Goal: Task Accomplishment & Management: Use online tool/utility

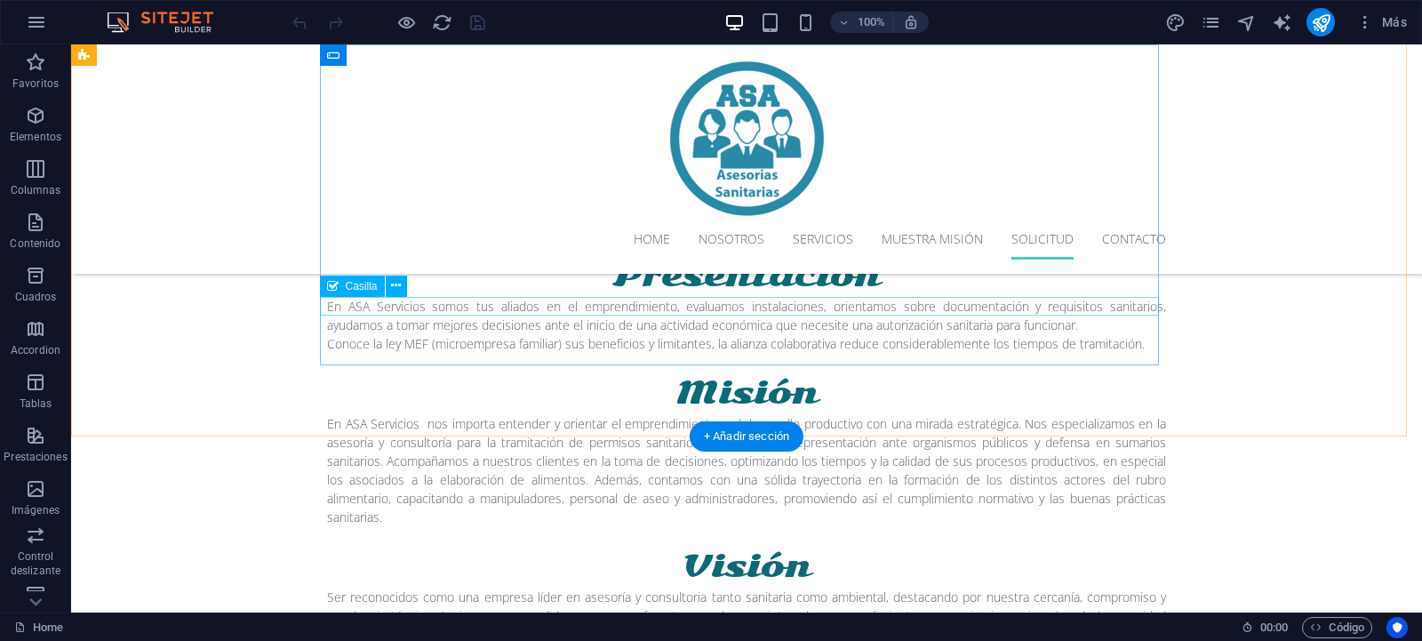
scroll to position [3037, 0]
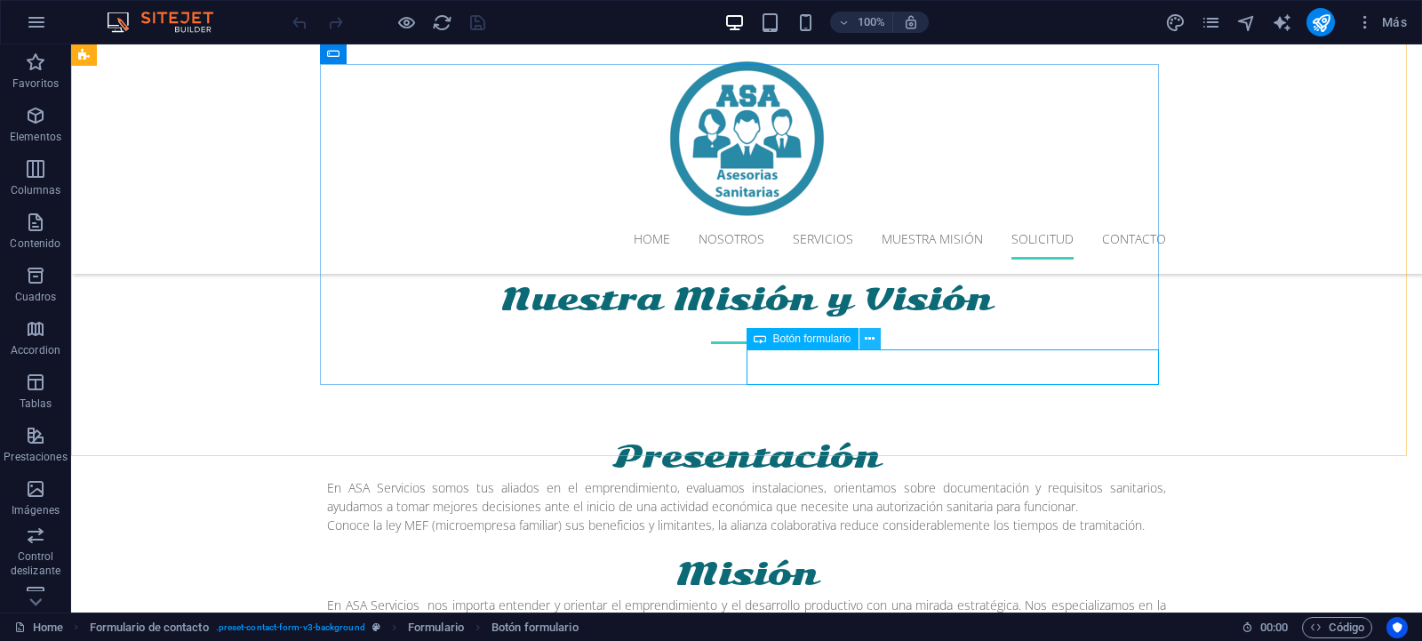
click at [865, 340] on button at bounding box center [870, 338] width 21 height 21
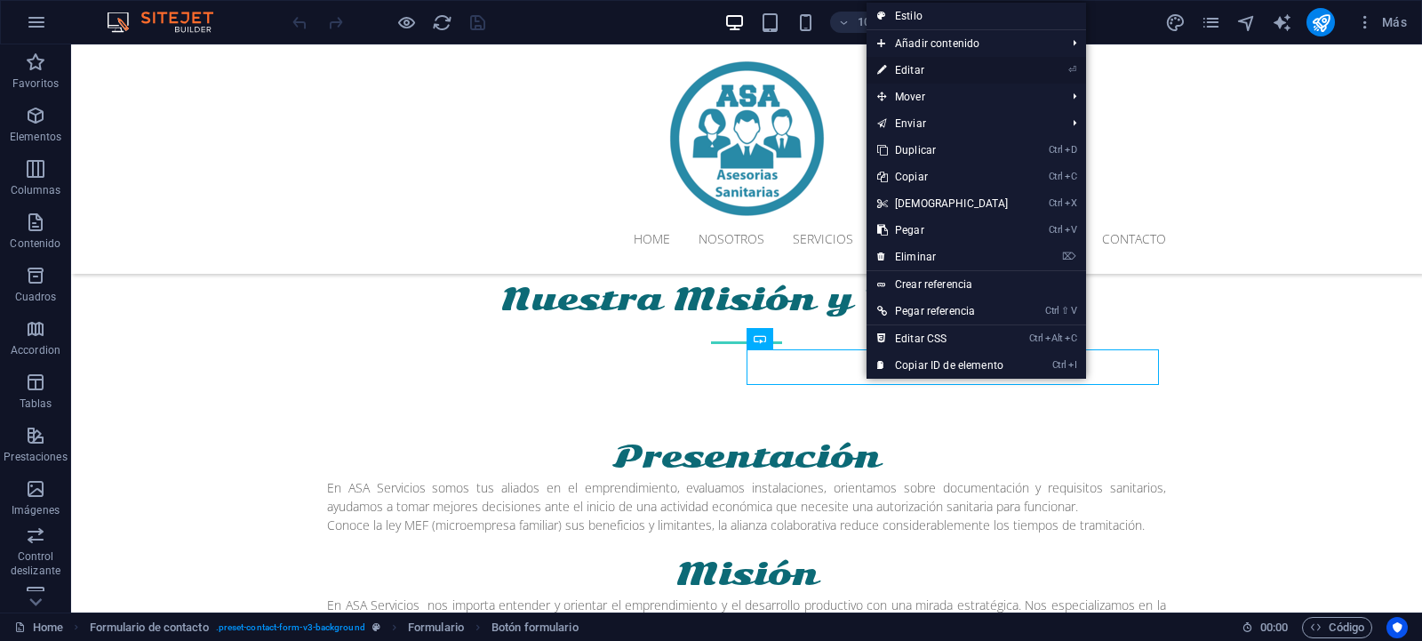
click at [916, 71] on link "⏎ Editar" at bounding box center [943, 70] width 153 height 27
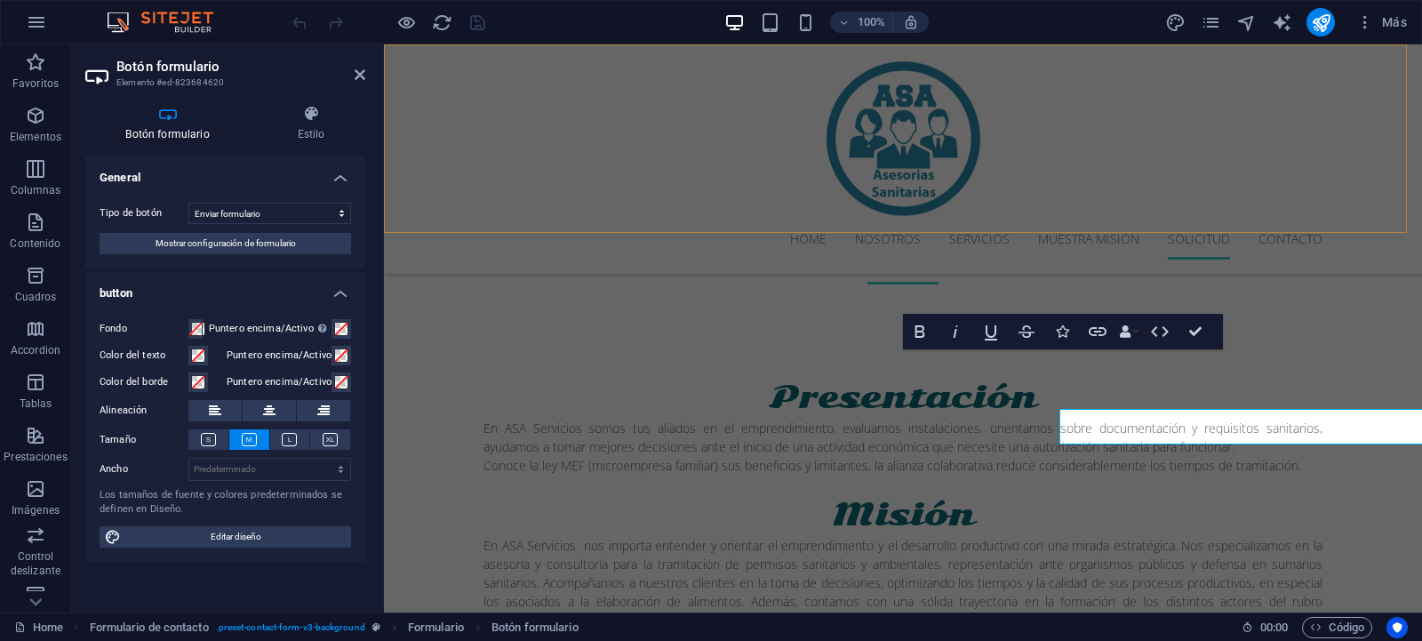
scroll to position [2978, 0]
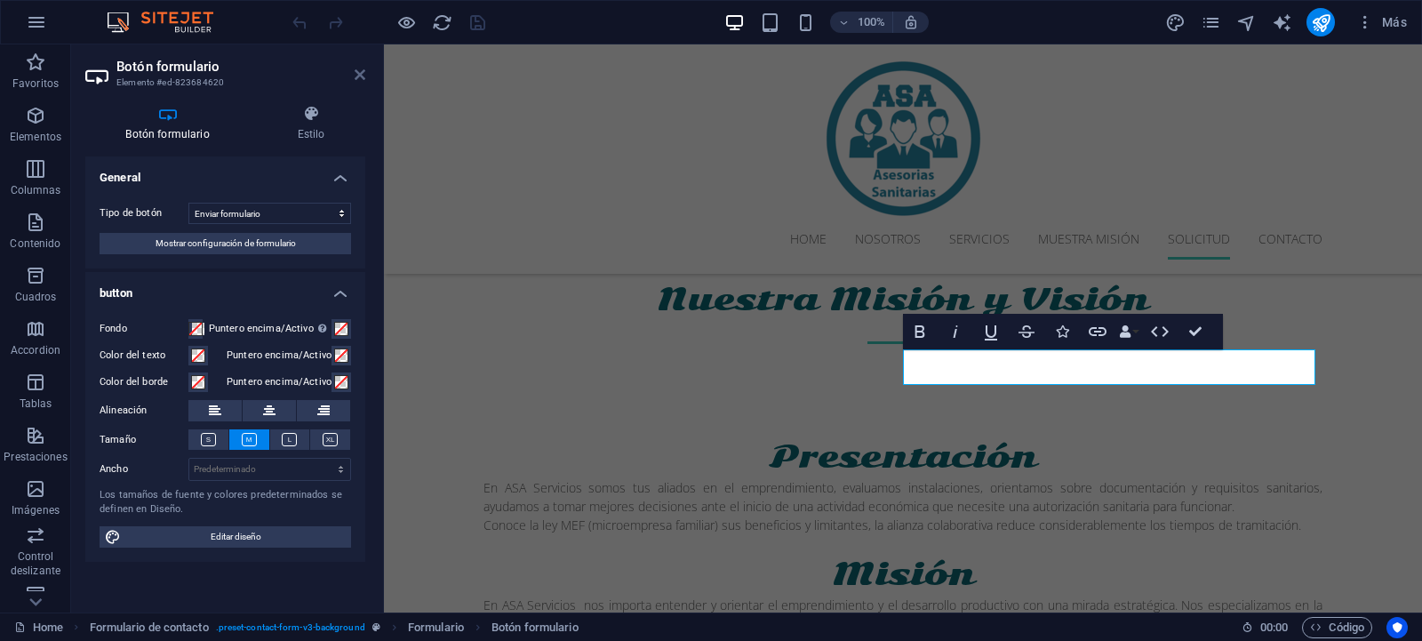
click at [359, 76] on icon at bounding box center [360, 75] width 11 height 14
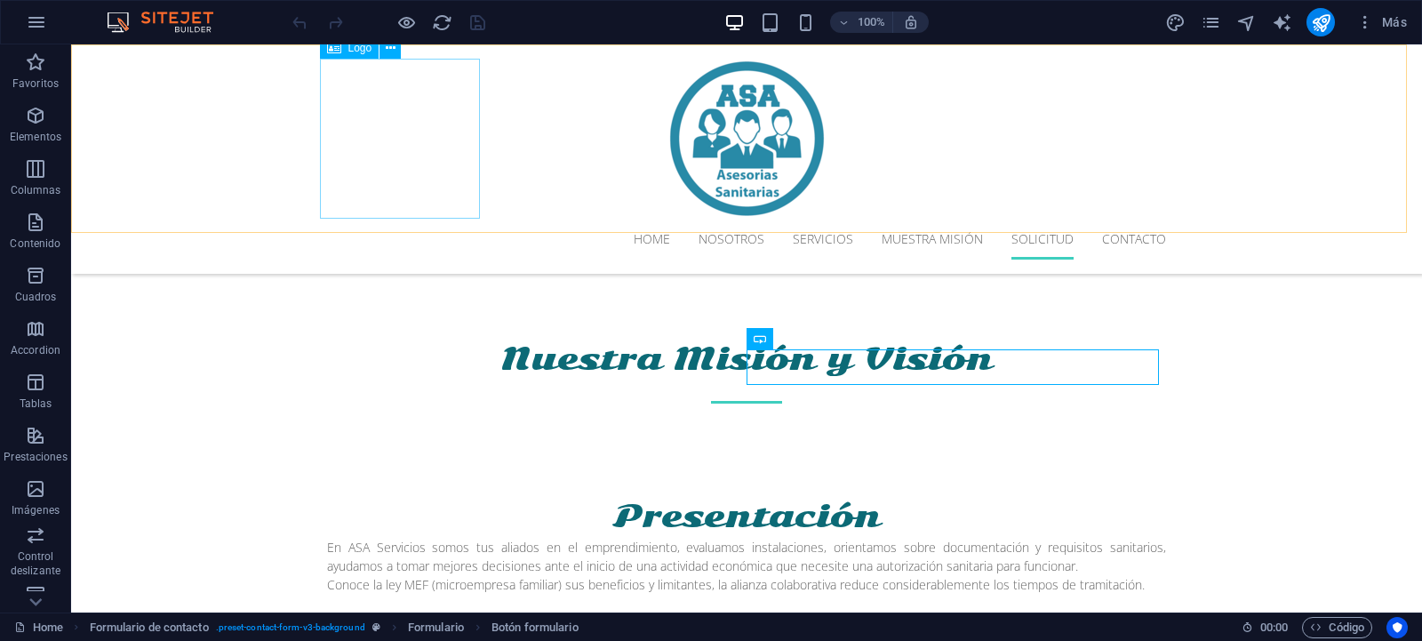
scroll to position [3037, 0]
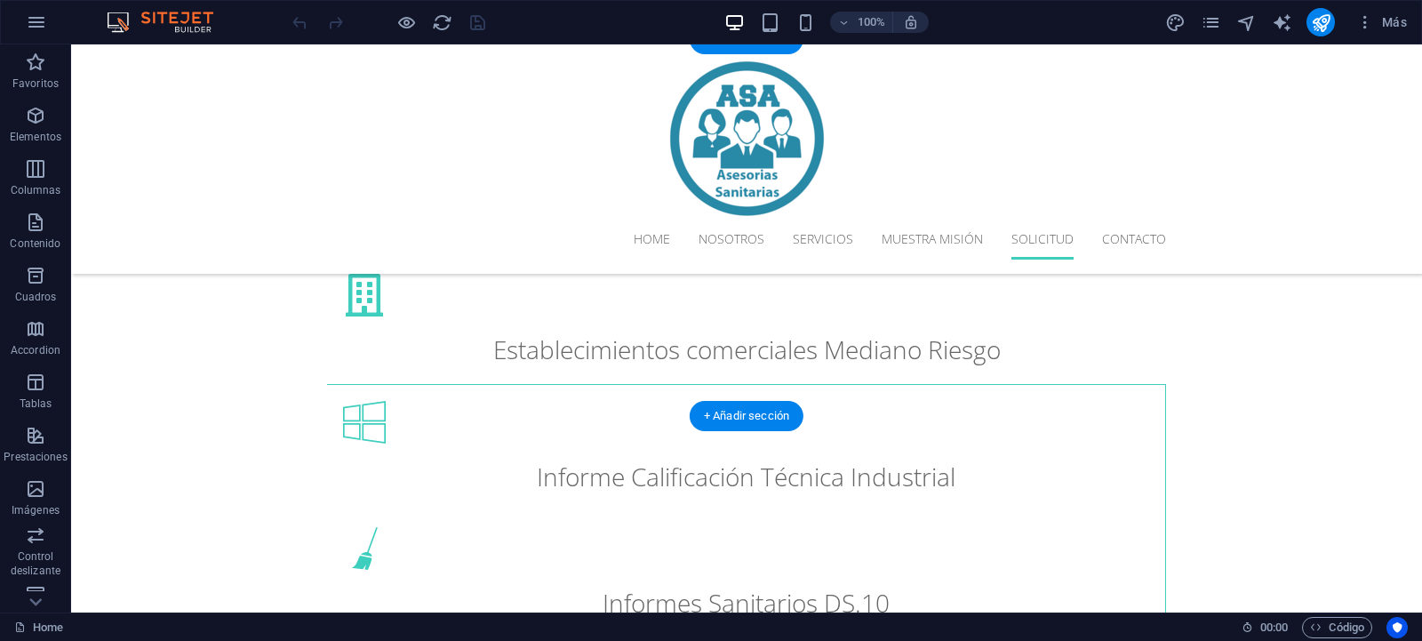
scroll to position [2614, 0]
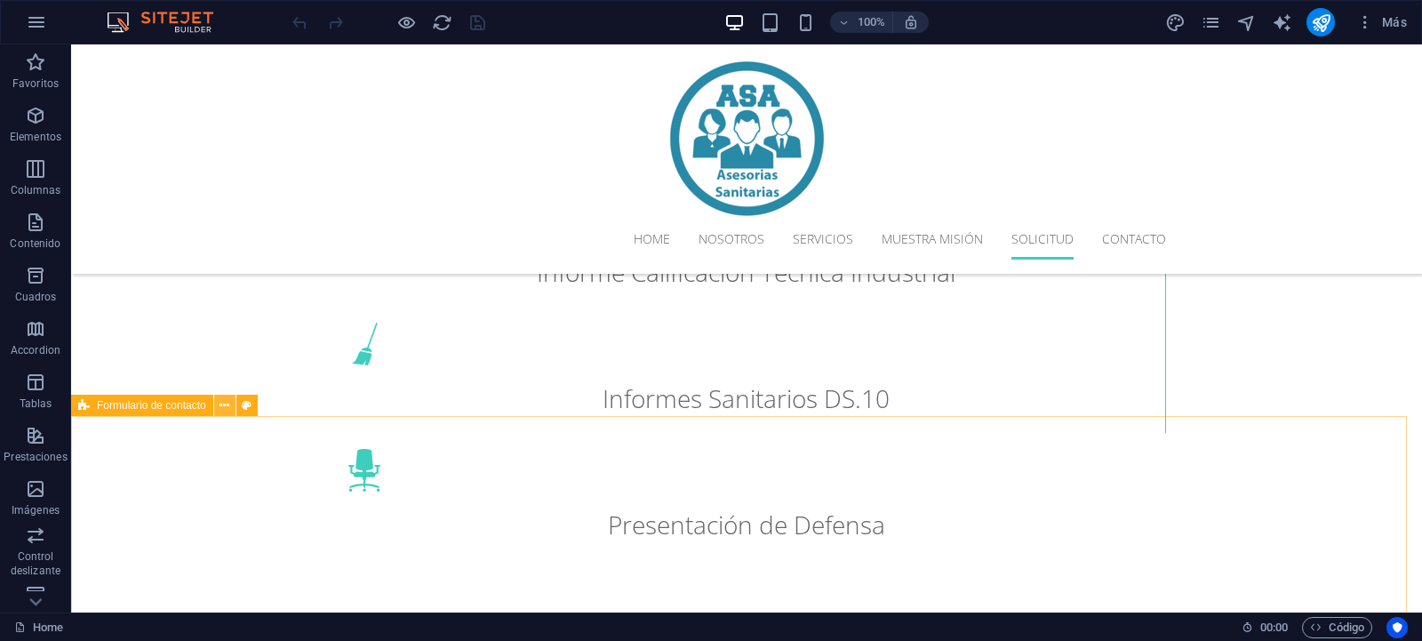
click at [219, 404] on button at bounding box center [224, 405] width 21 height 21
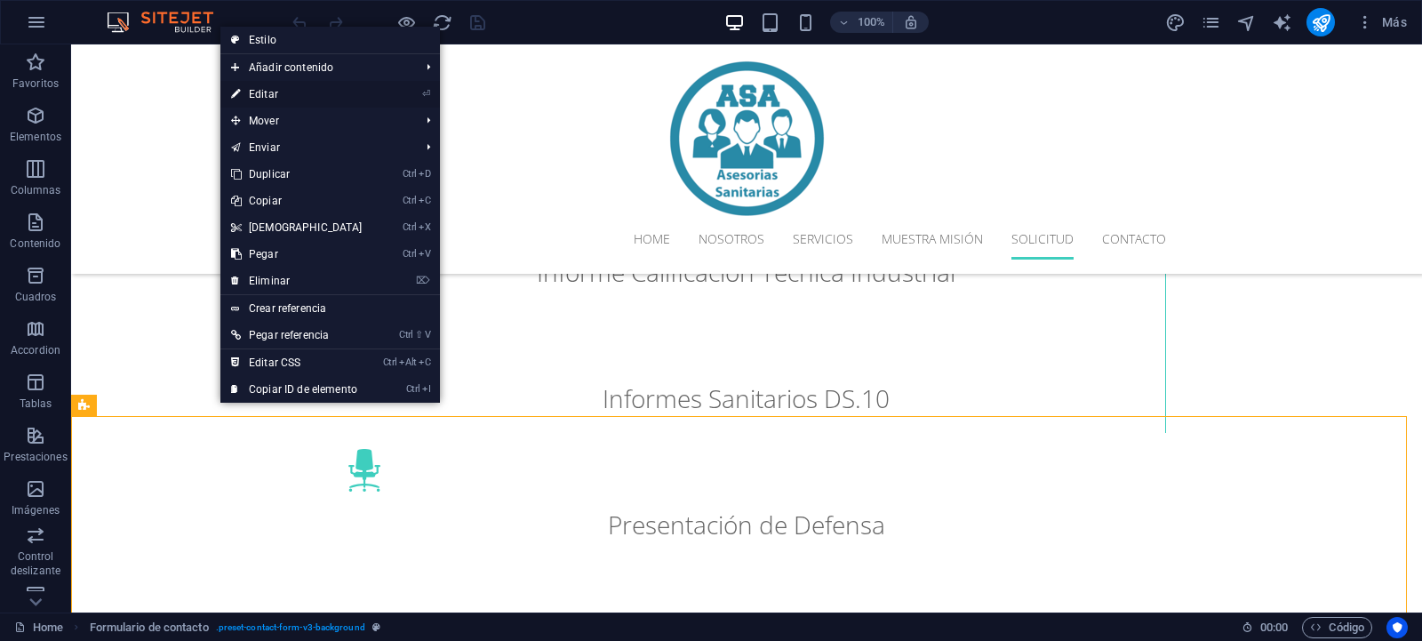
click at [269, 87] on link "⏎ Editar" at bounding box center [296, 94] width 153 height 27
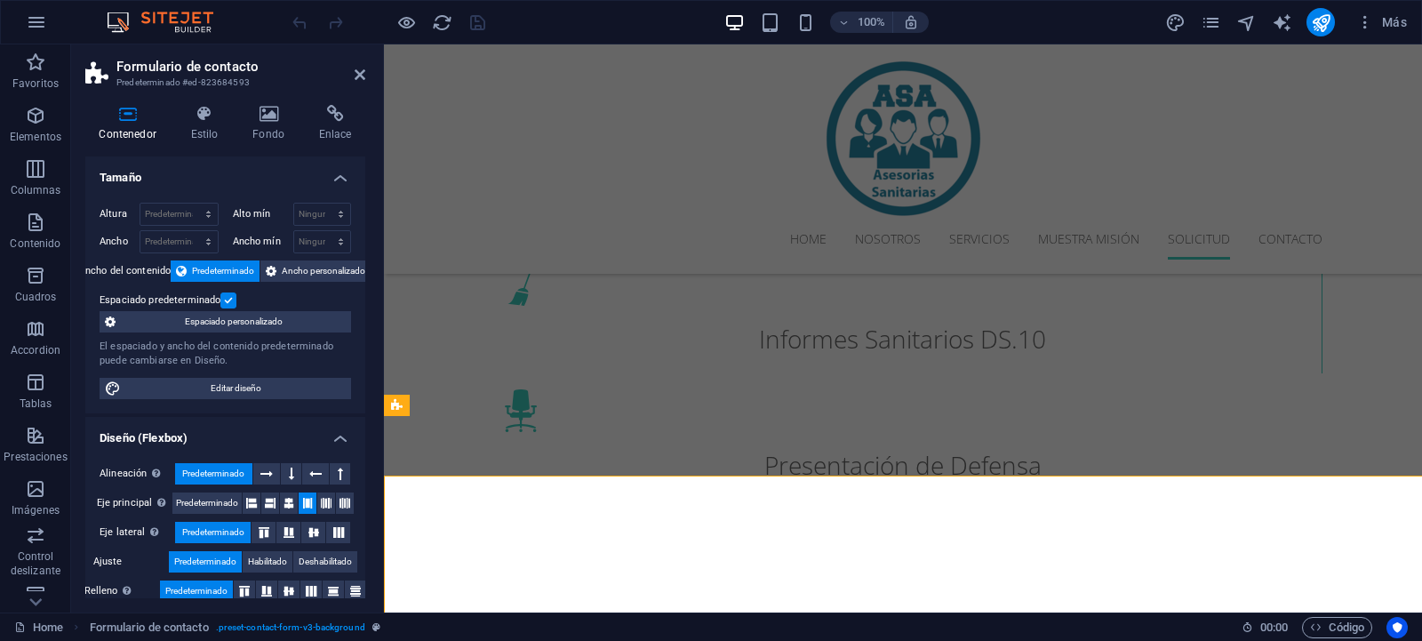
scroll to position [2555, 0]
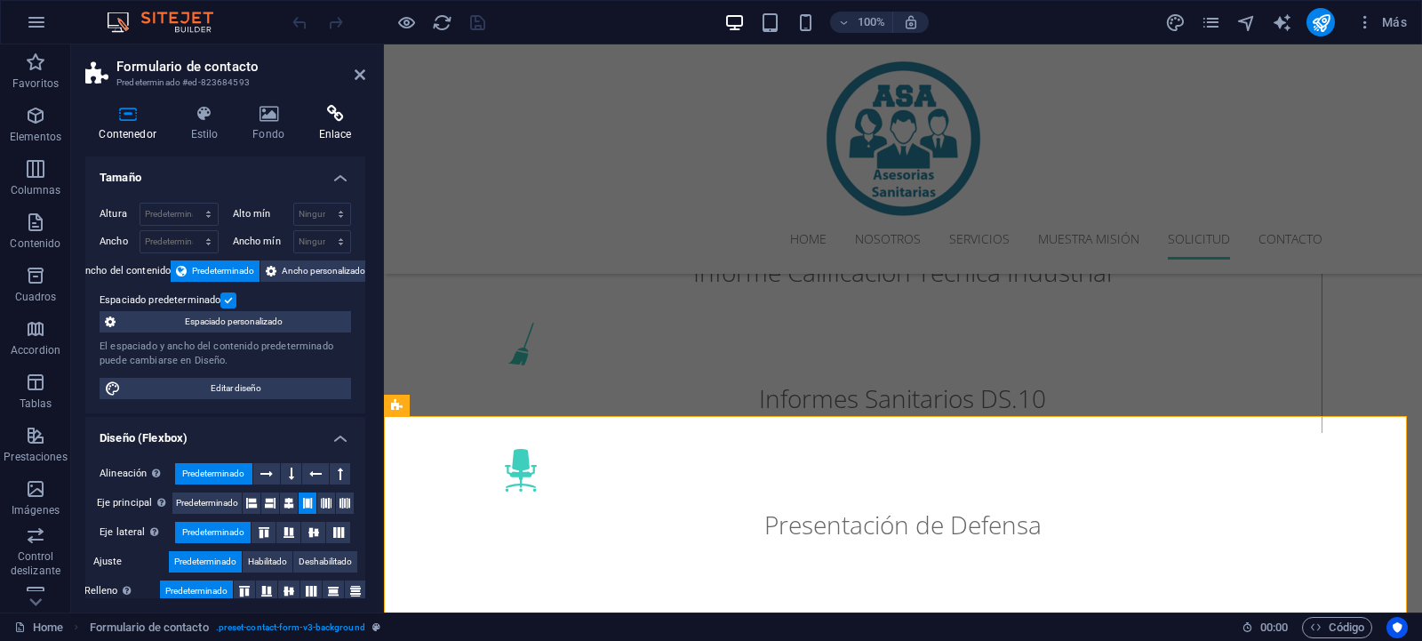
click at [336, 113] on icon at bounding box center [335, 114] width 60 height 18
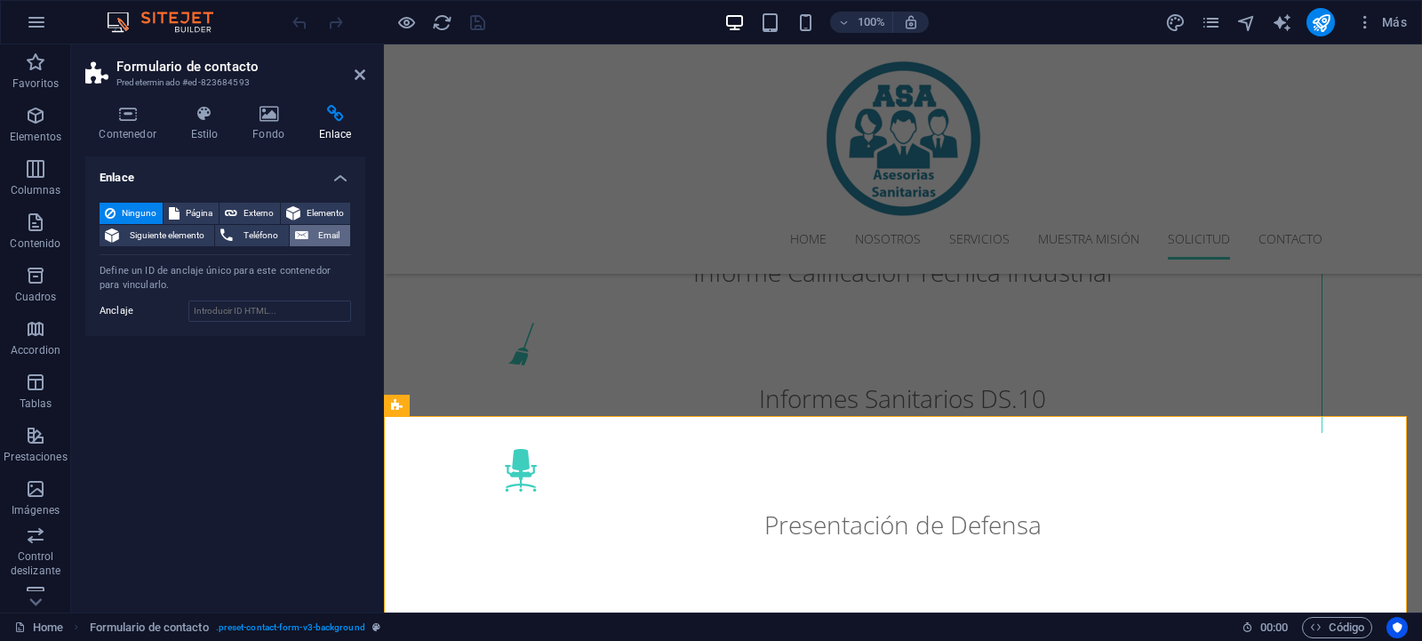
click at [339, 243] on span "Email" at bounding box center [329, 235] width 31 height 21
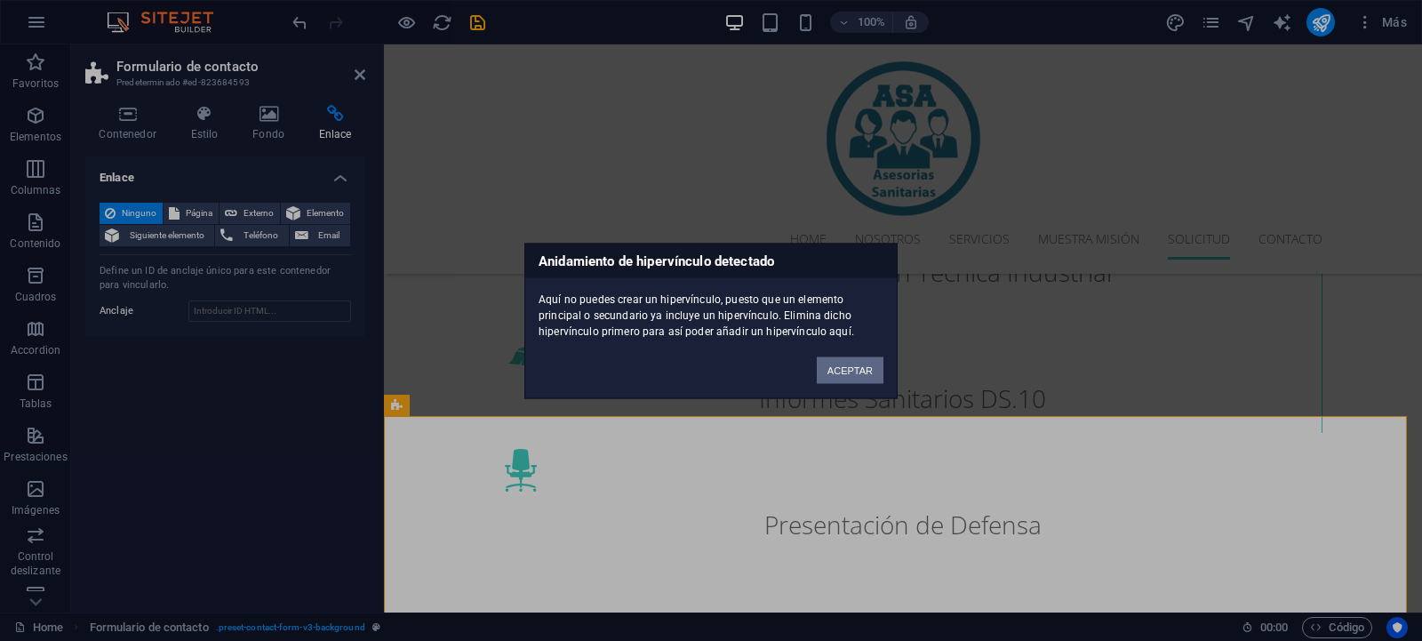
click at [842, 372] on button "ACEPTAR" at bounding box center [850, 369] width 67 height 27
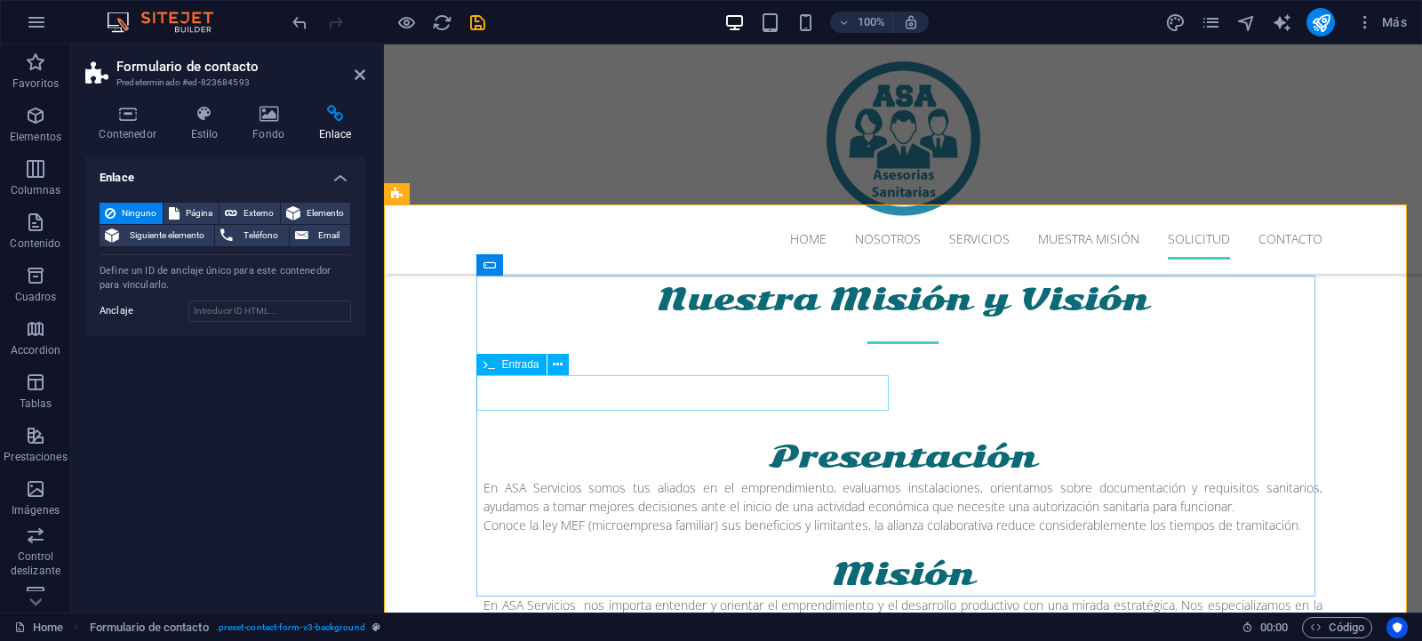
scroll to position [2766, 0]
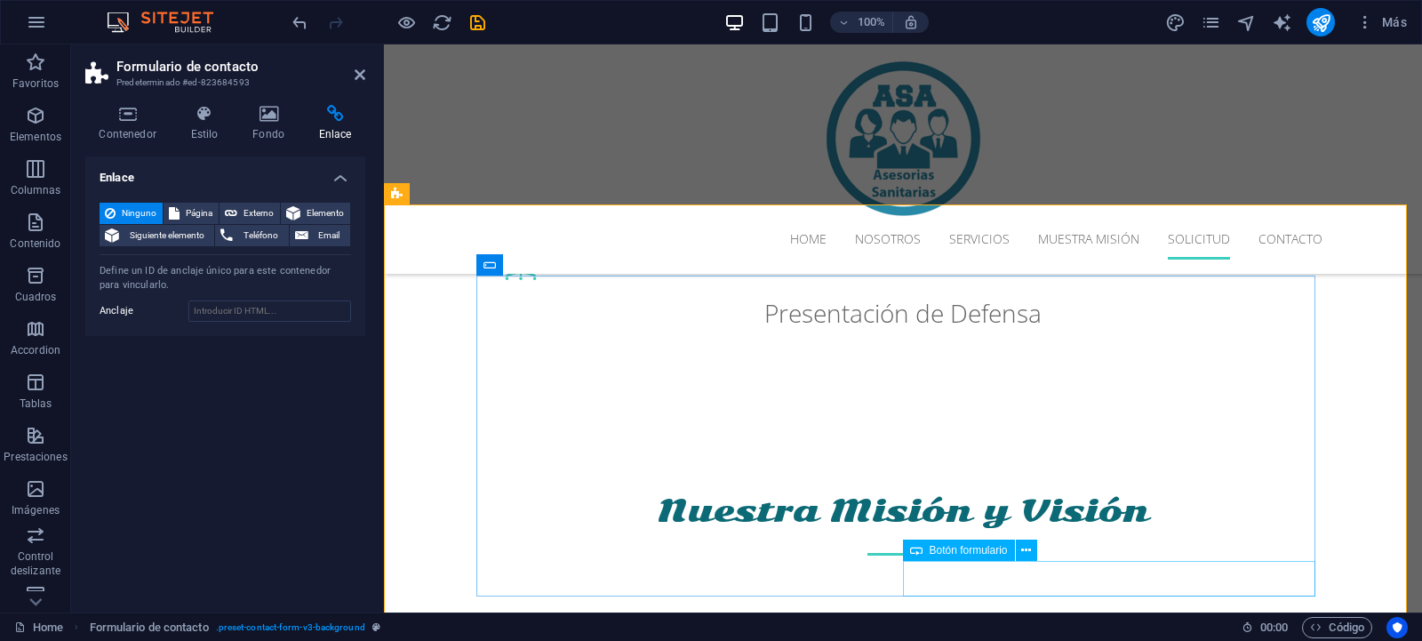
click at [1031, 547] on button at bounding box center [1026, 550] width 21 height 21
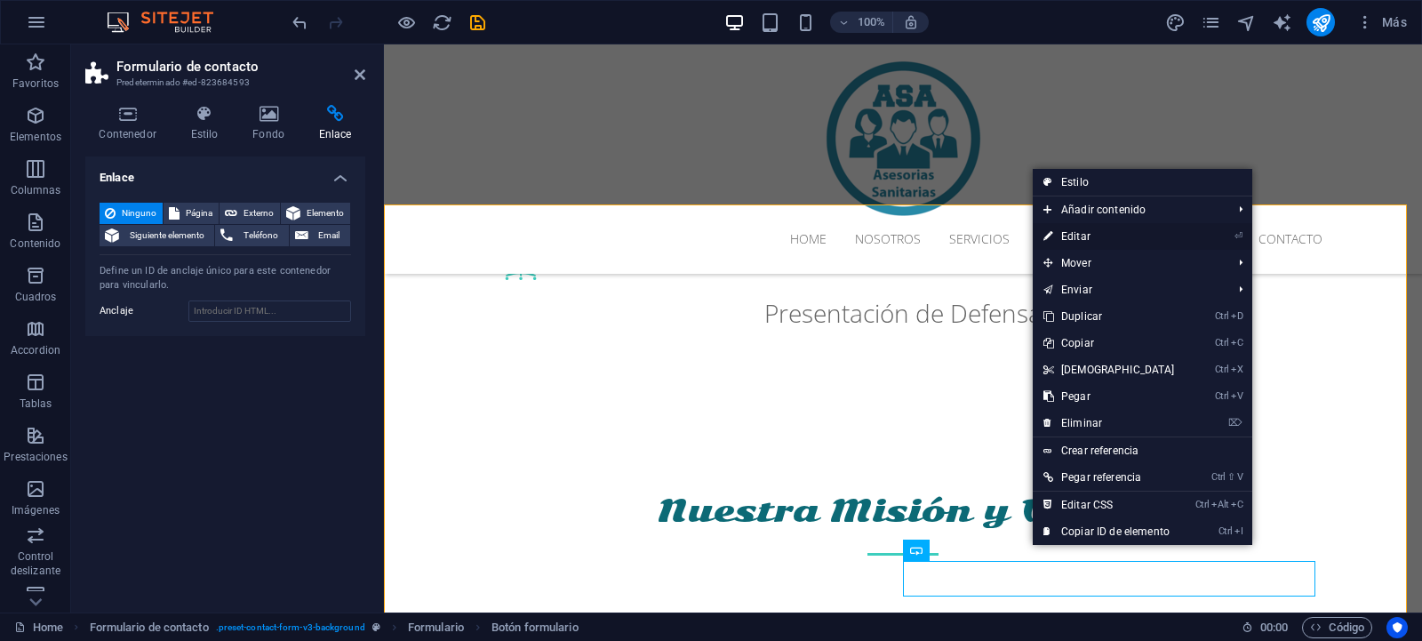
click at [1078, 238] on link "⏎ Editar" at bounding box center [1109, 236] width 153 height 27
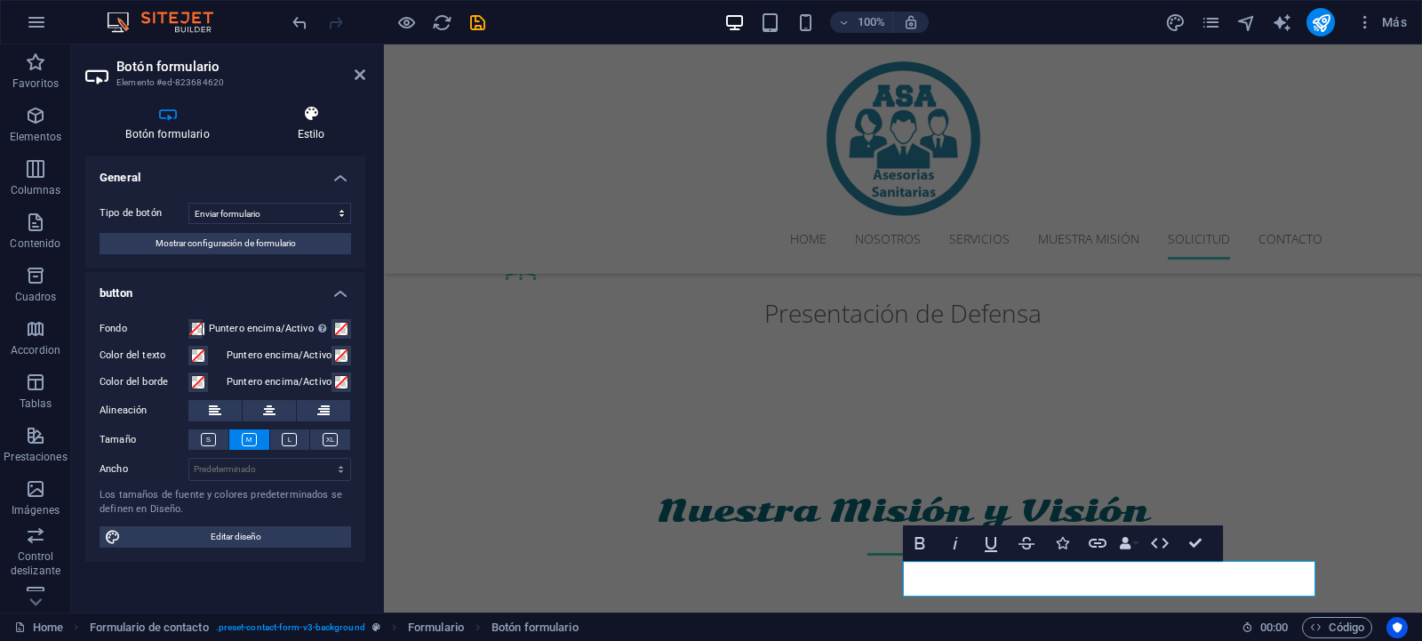
click at [324, 124] on h4 "Estilo" at bounding box center [311, 123] width 108 height 37
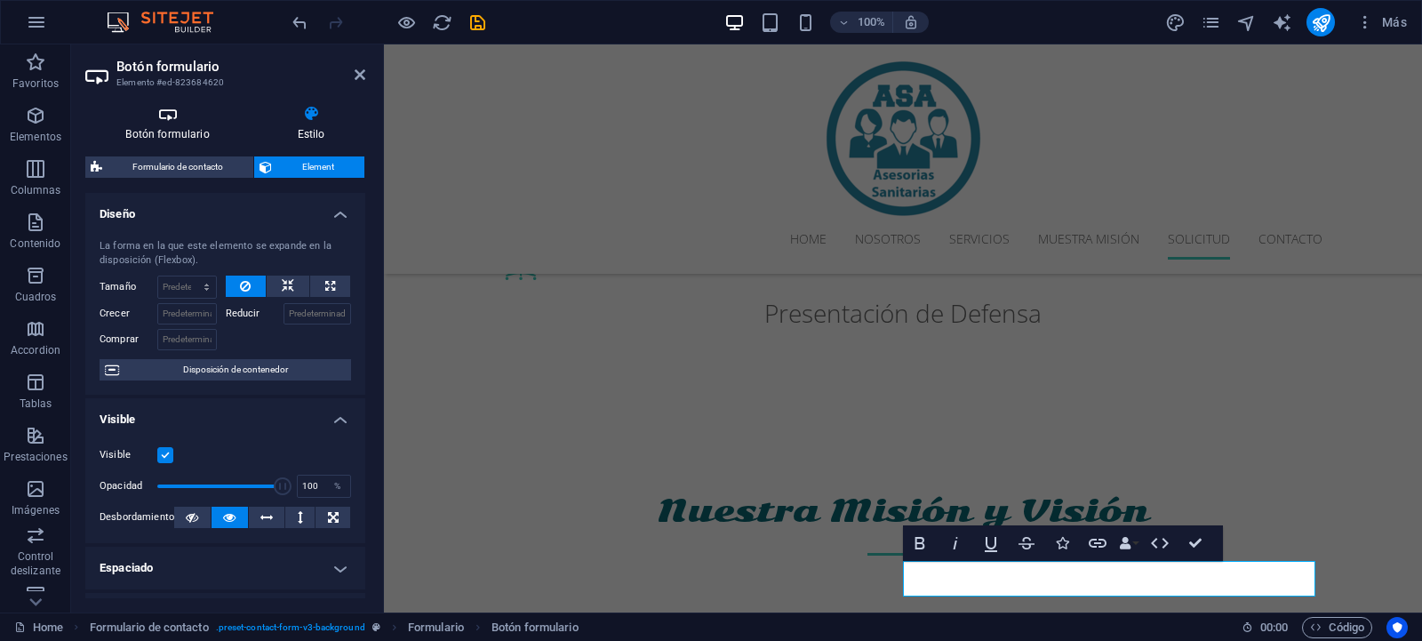
click at [203, 125] on h4 "Botón formulario" at bounding box center [171, 123] width 172 height 37
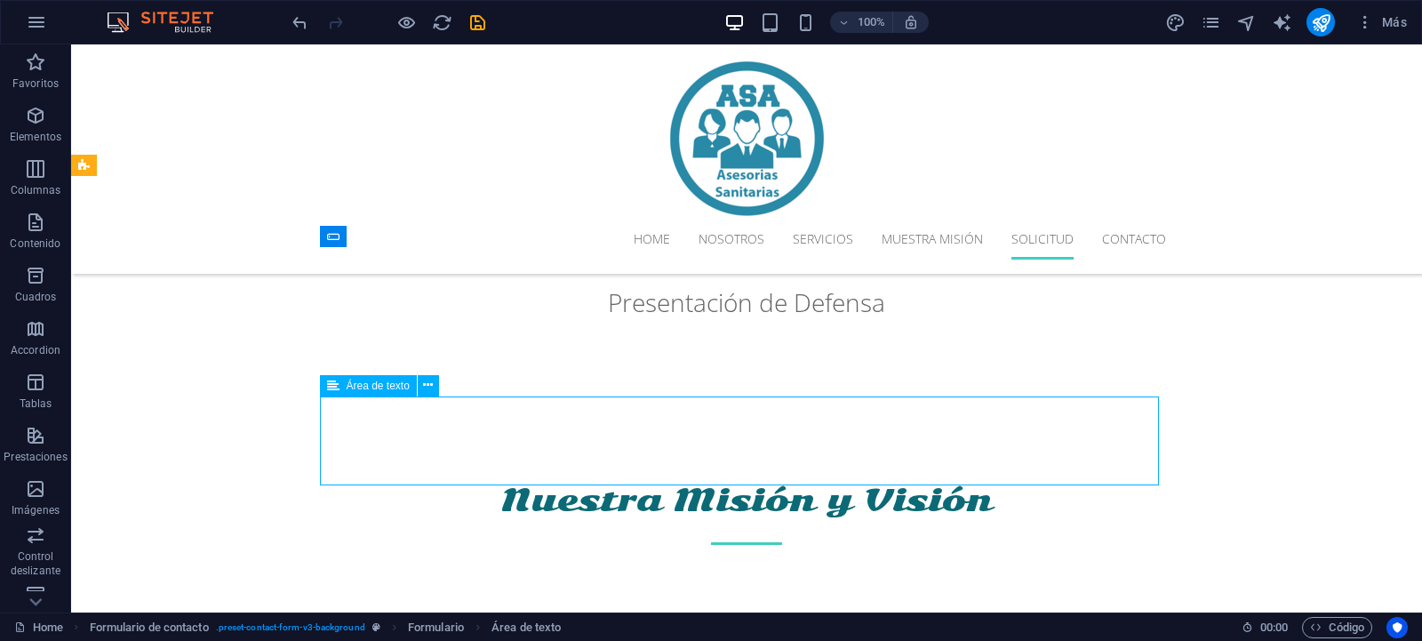
scroll to position [3037, 0]
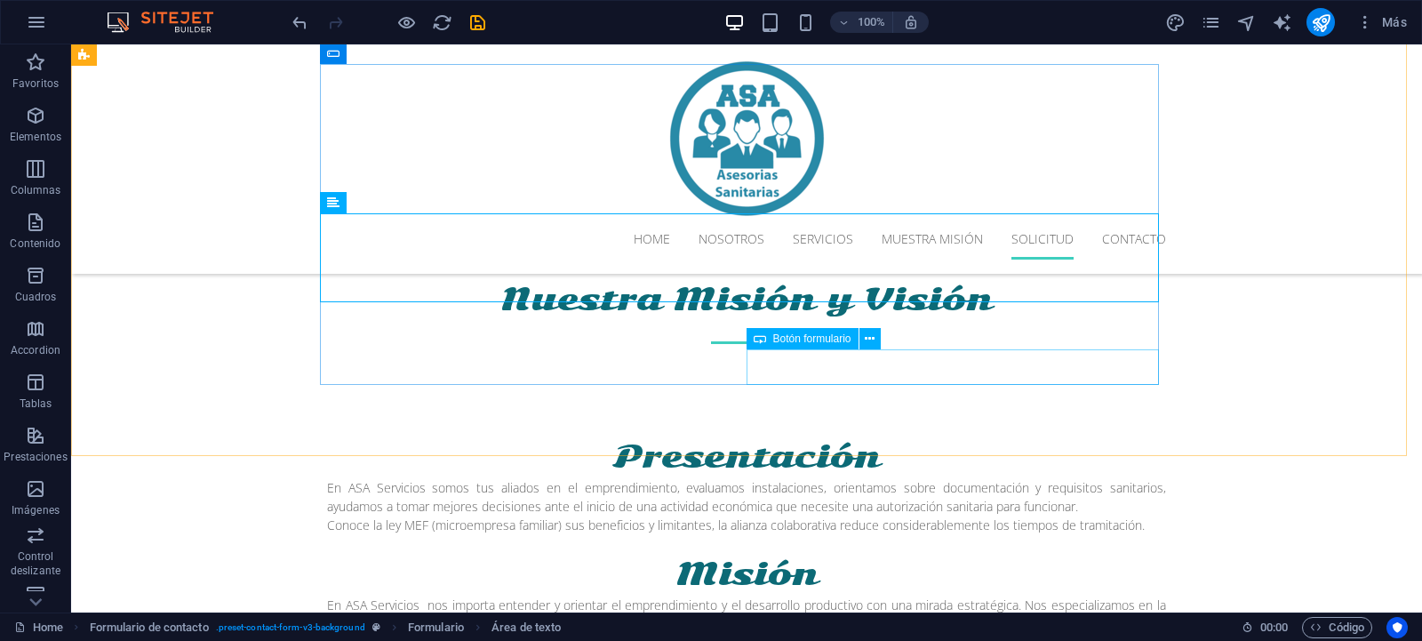
click at [789, 337] on span "Botón formulario" at bounding box center [812, 338] width 78 height 11
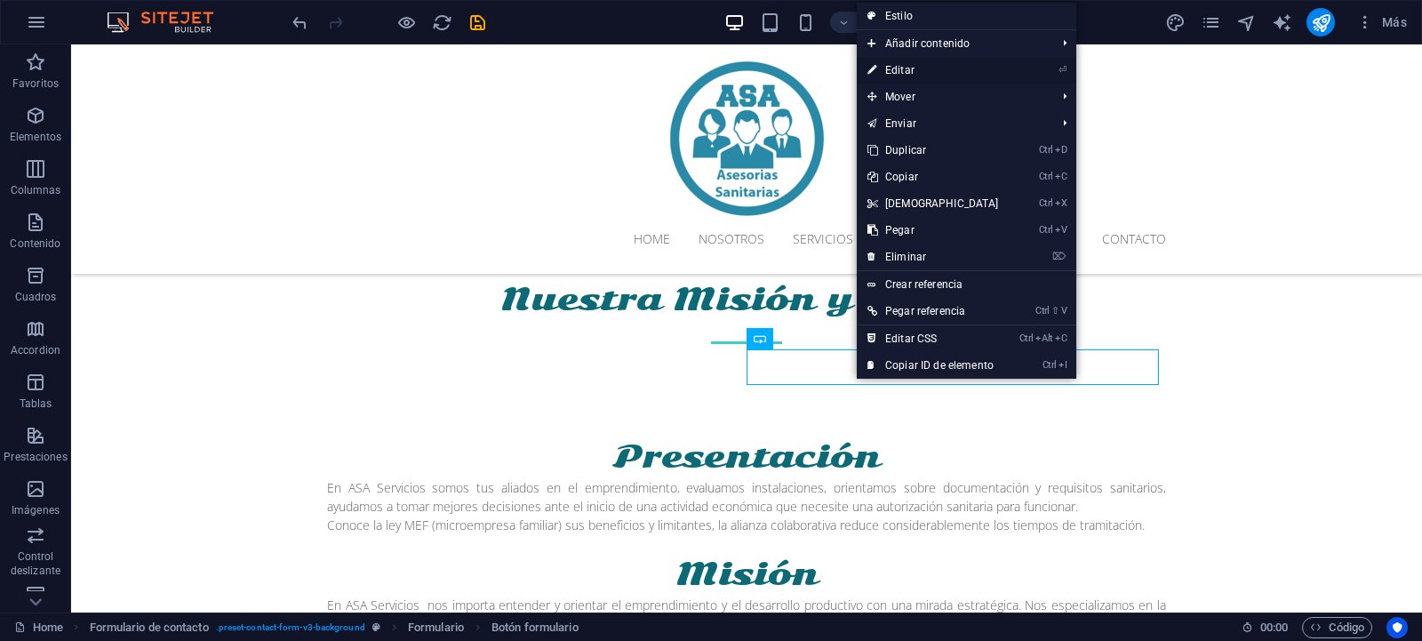
click at [900, 73] on link "⏎ Editar" at bounding box center [933, 70] width 153 height 27
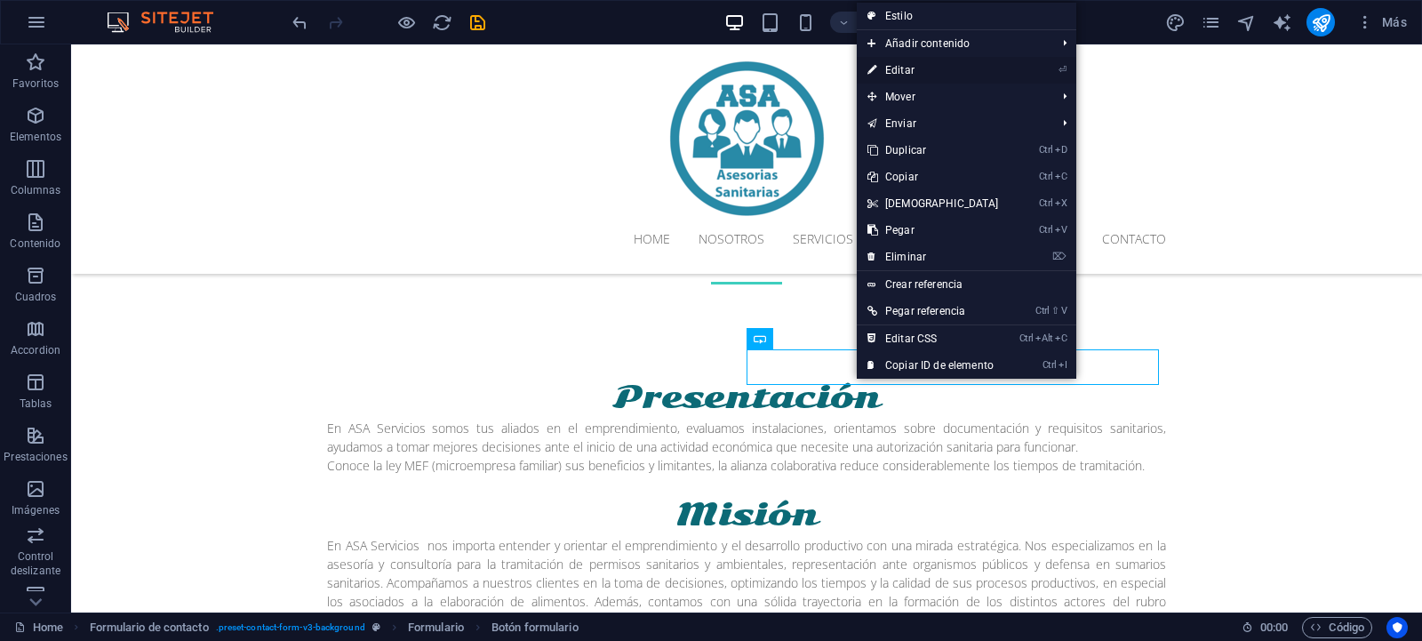
scroll to position [2978, 0]
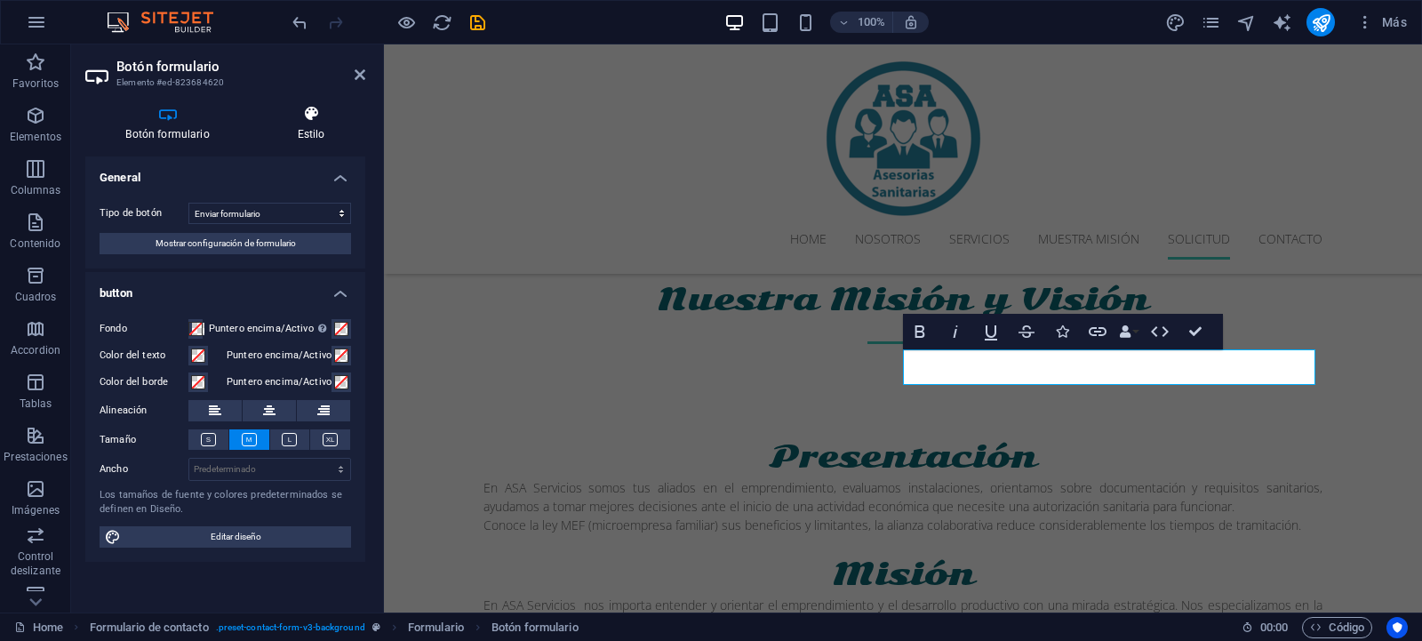
click at [317, 113] on icon at bounding box center [311, 114] width 108 height 18
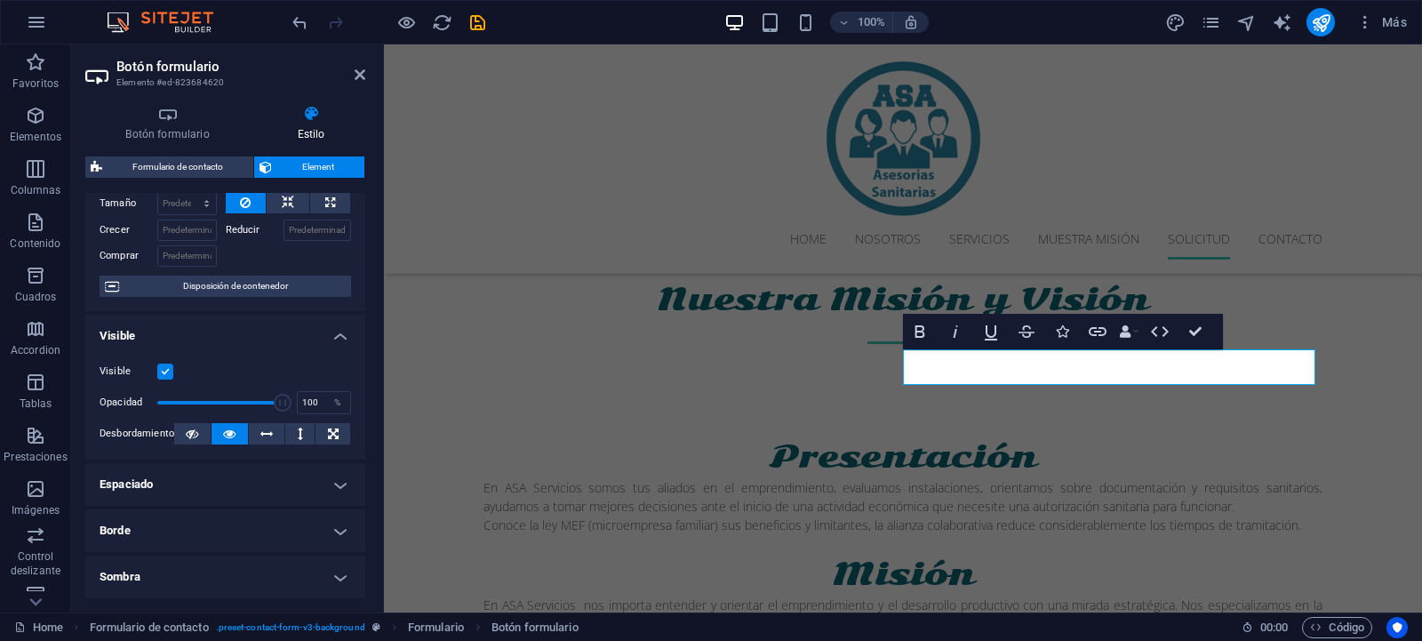
scroll to position [0, 0]
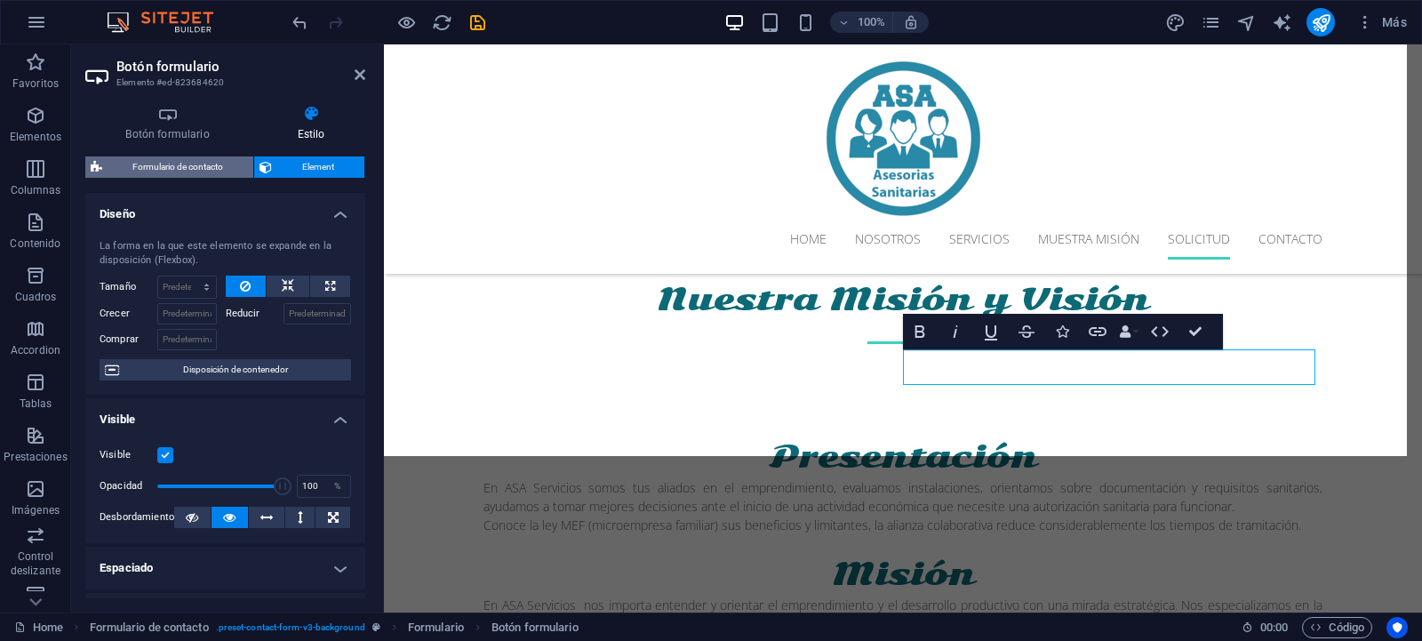
click at [196, 169] on span "Formulario de contacto" at bounding box center [178, 166] width 140 height 21
select select "rem"
select select "preset-contact-form-v3-background"
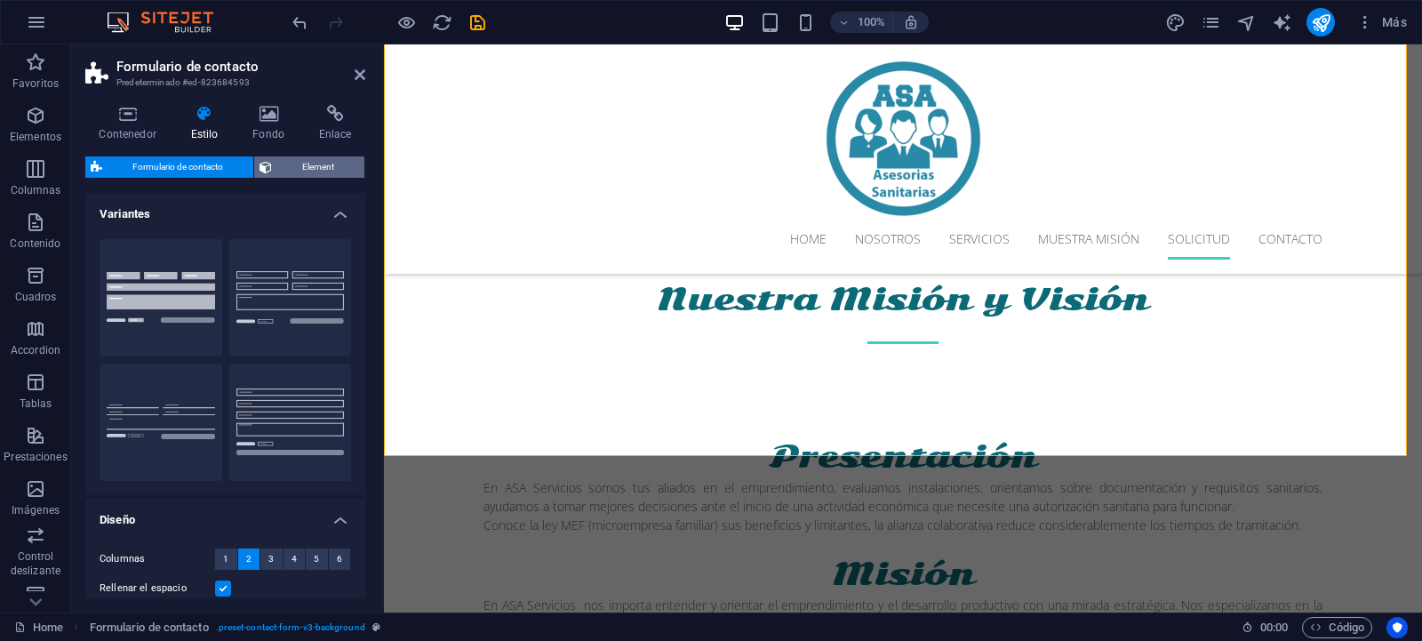
click at [291, 160] on span "Element" at bounding box center [318, 166] width 82 height 21
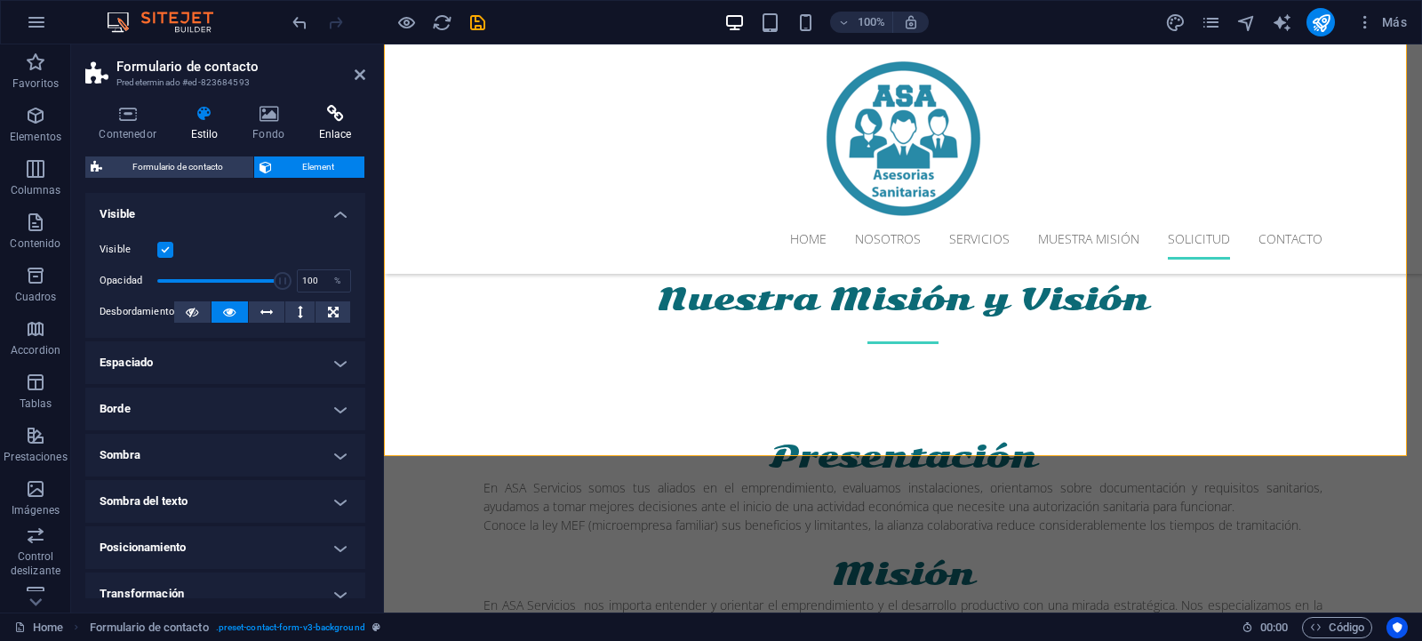
click at [332, 127] on h4 "Enlace" at bounding box center [335, 123] width 60 height 37
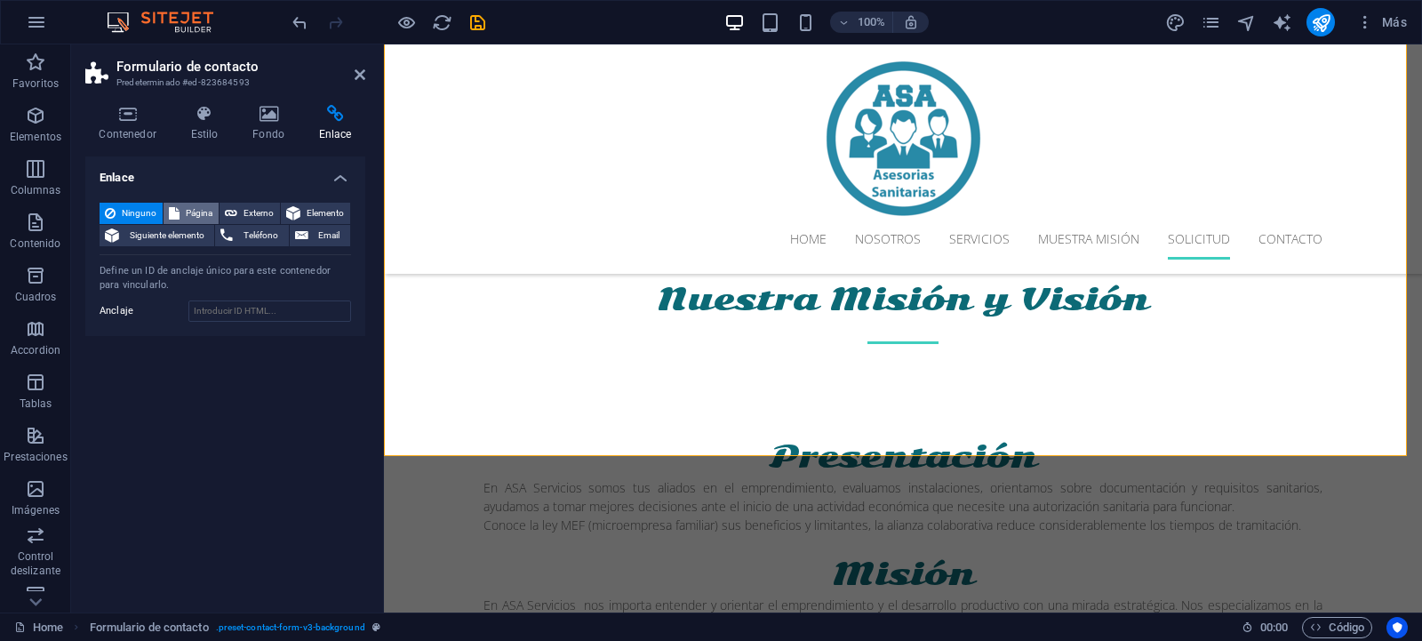
click at [189, 210] on span "Página" at bounding box center [199, 213] width 28 height 21
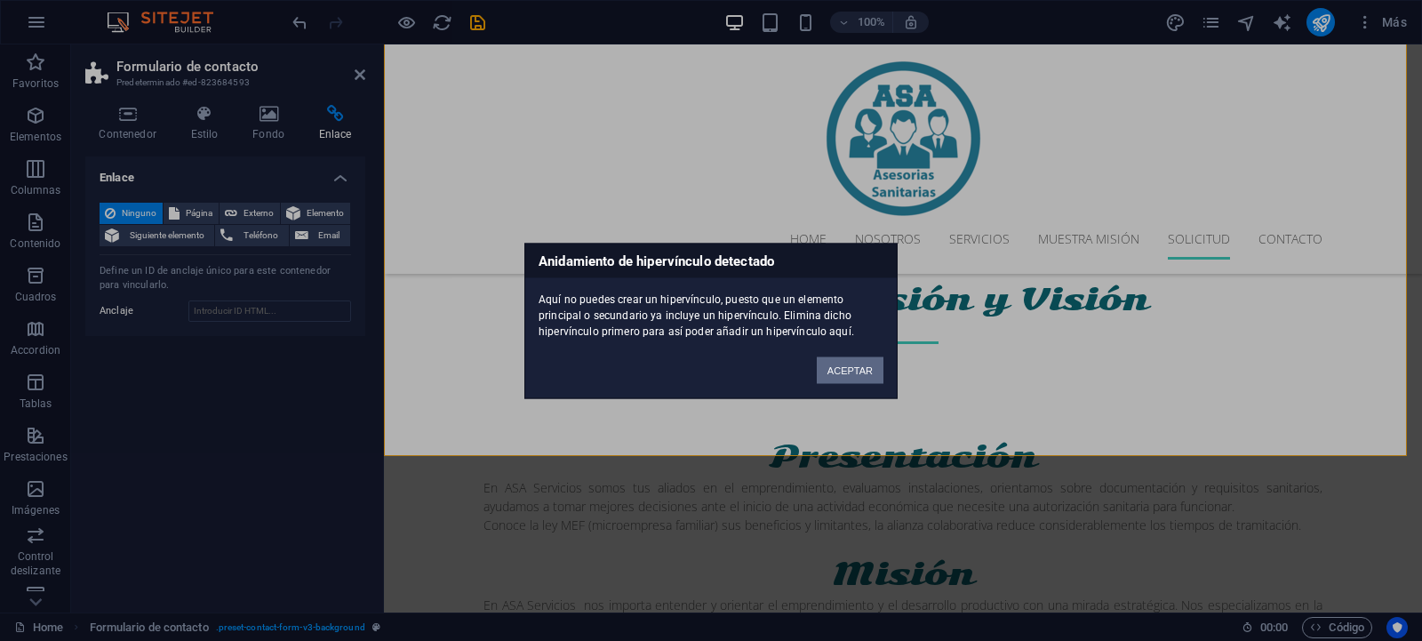
click at [826, 365] on button "ACEPTAR" at bounding box center [850, 369] width 67 height 27
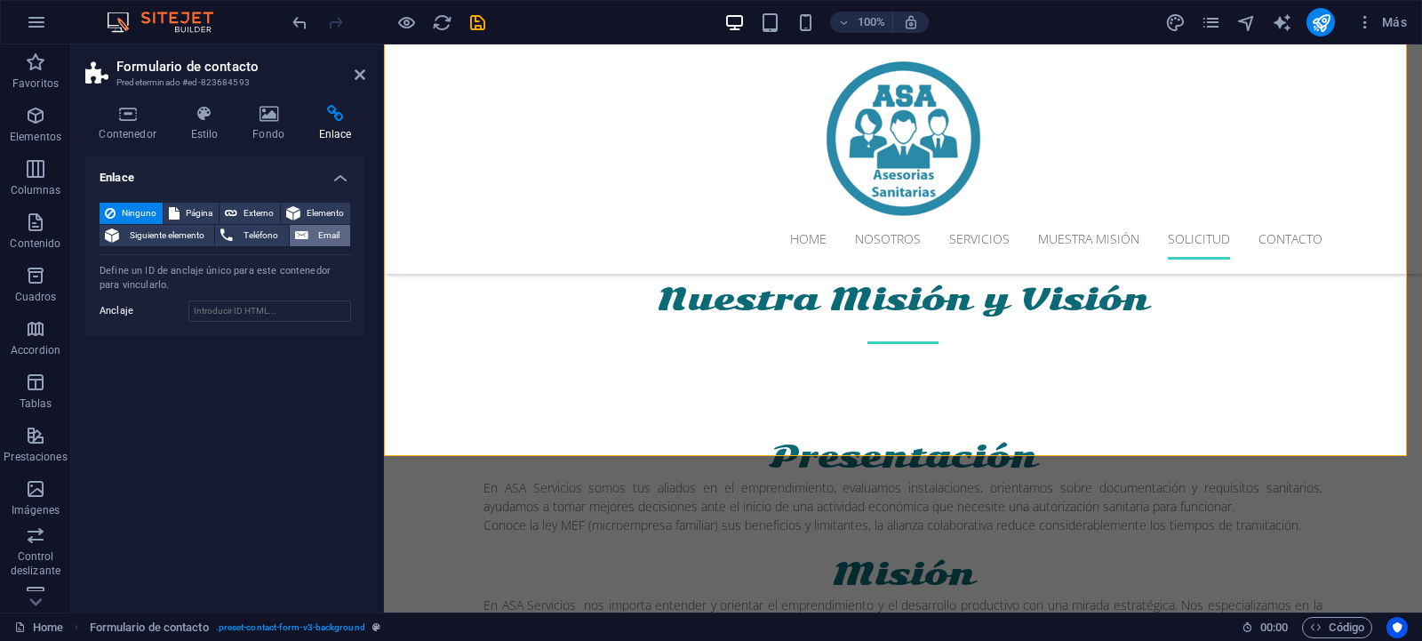
click at [310, 231] on button "Email" at bounding box center [320, 235] width 60 height 21
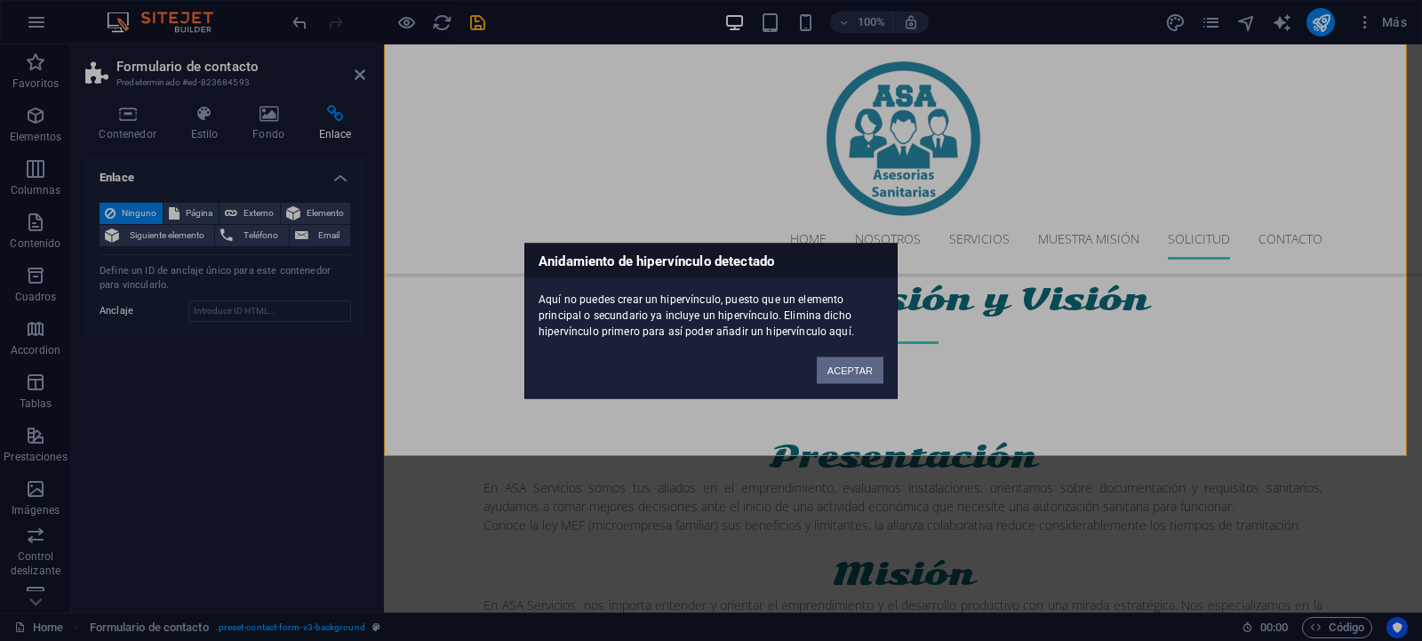
drag, startPoint x: 838, startPoint y: 375, endPoint x: 424, endPoint y: 319, distance: 418.0
click at [838, 375] on button "ACEPTAR" at bounding box center [850, 369] width 67 height 27
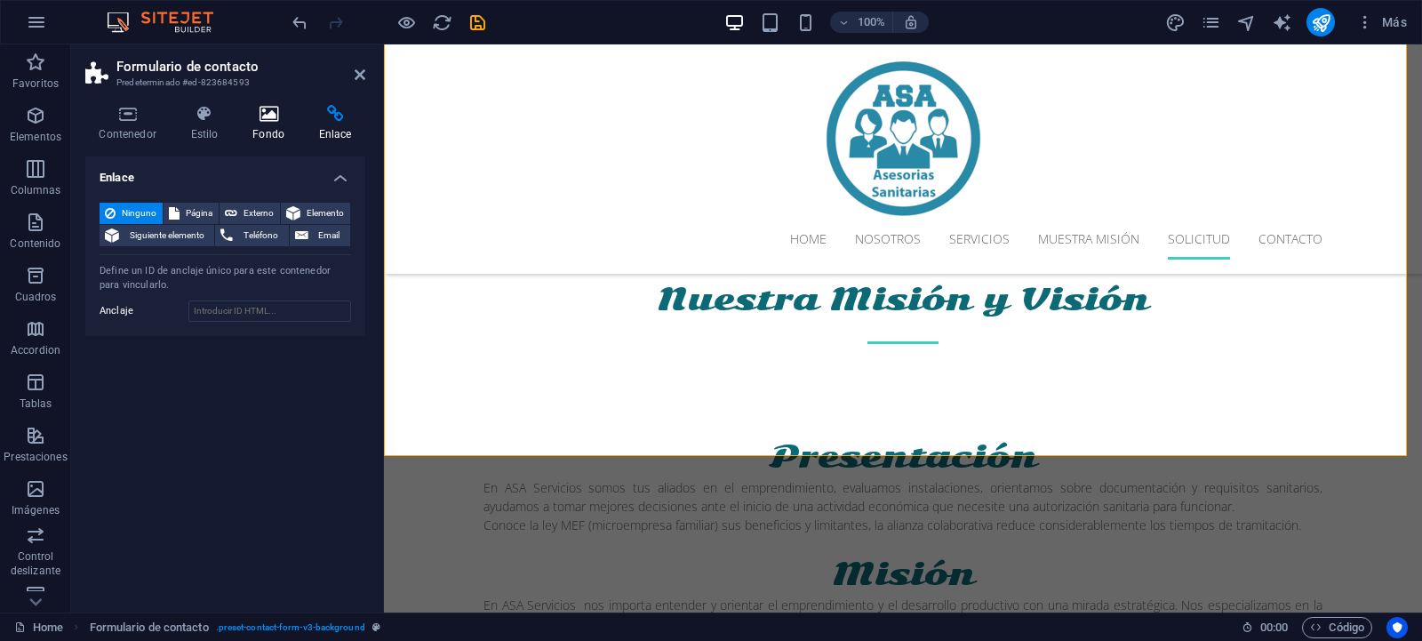
click at [282, 116] on icon at bounding box center [269, 114] width 60 height 18
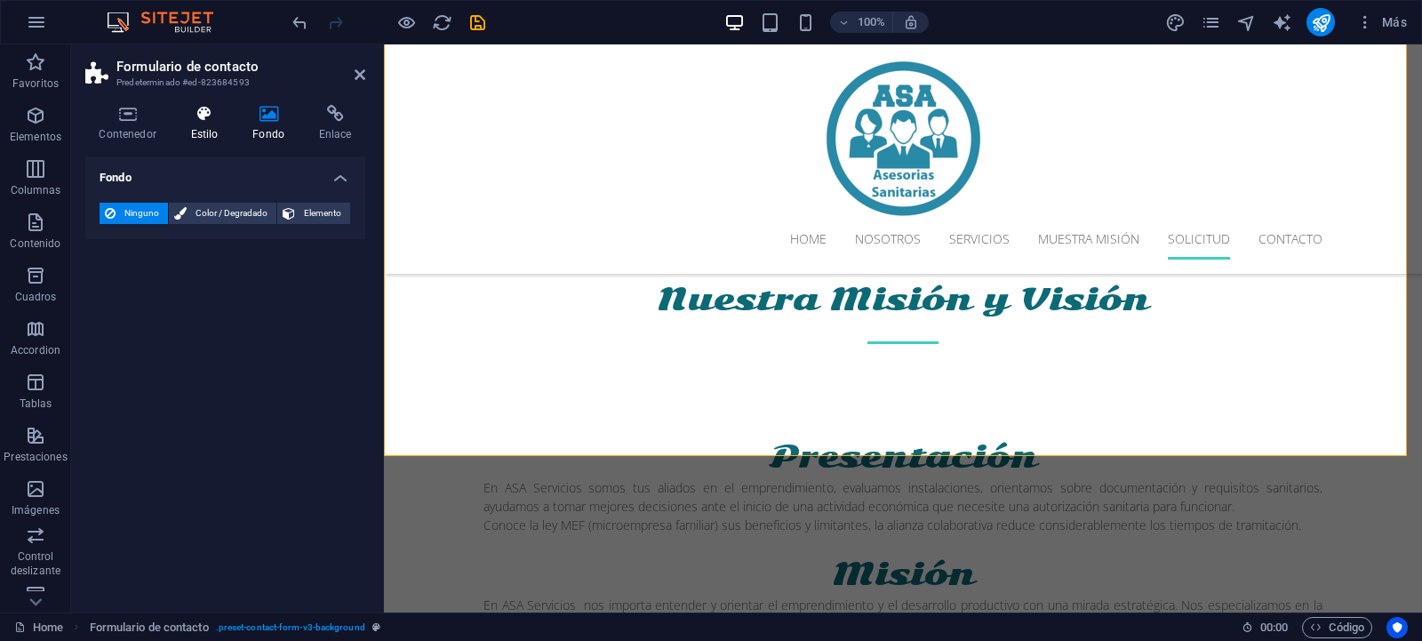
click at [213, 121] on icon at bounding box center [204, 114] width 55 height 18
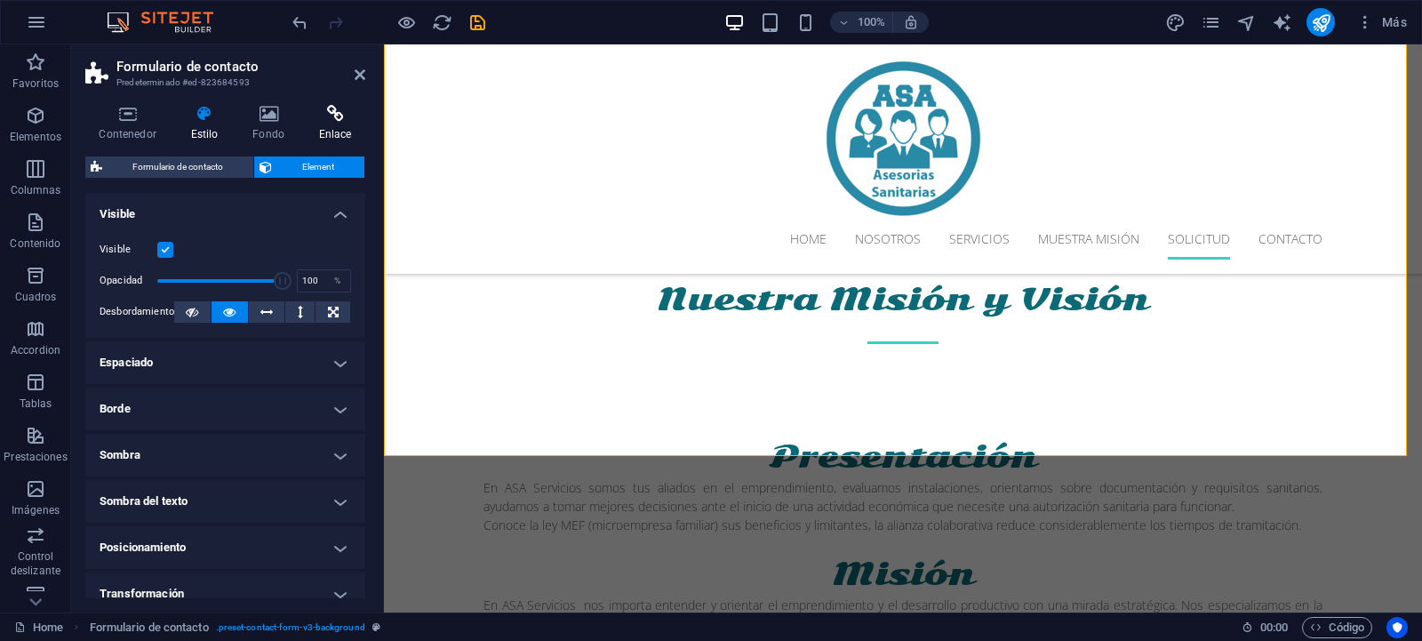
click at [337, 118] on icon at bounding box center [335, 114] width 60 height 18
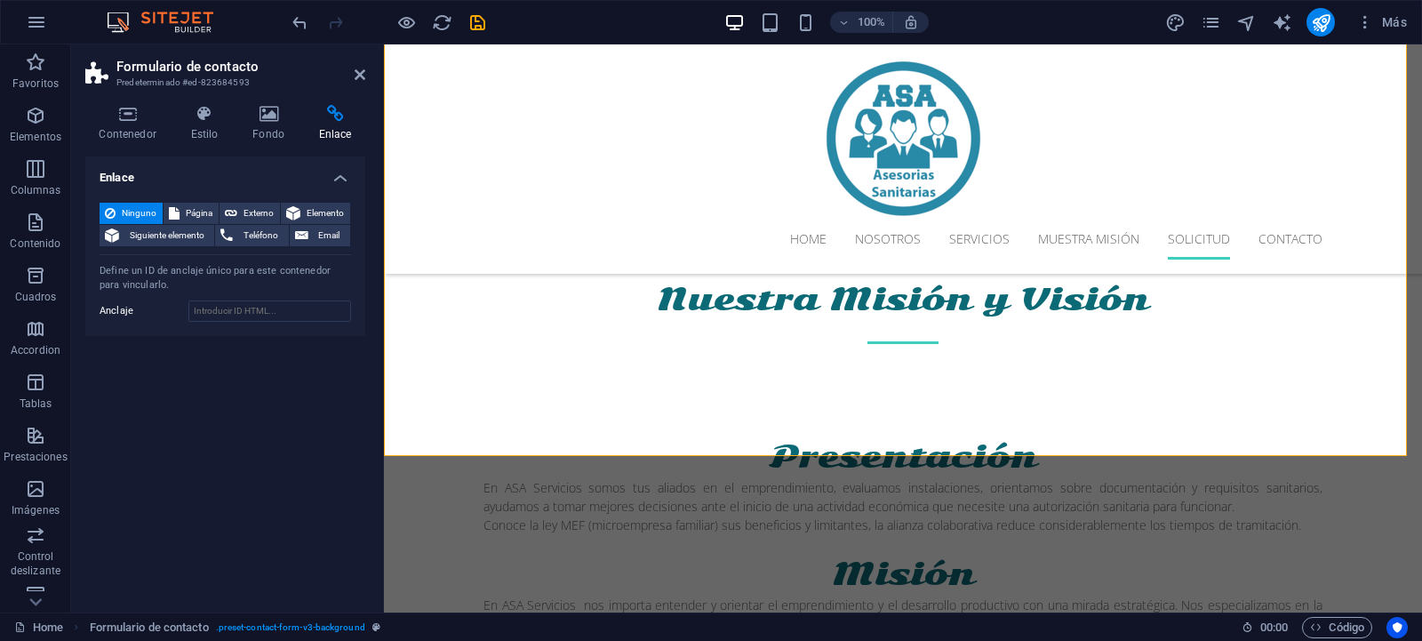
click at [365, 73] on aside "Formulario de contacto Predeterminado #ed-823684593 Contenedor Estilo Fondo Enl…" at bounding box center [227, 328] width 313 height 568
click at [358, 76] on icon at bounding box center [360, 75] width 11 height 14
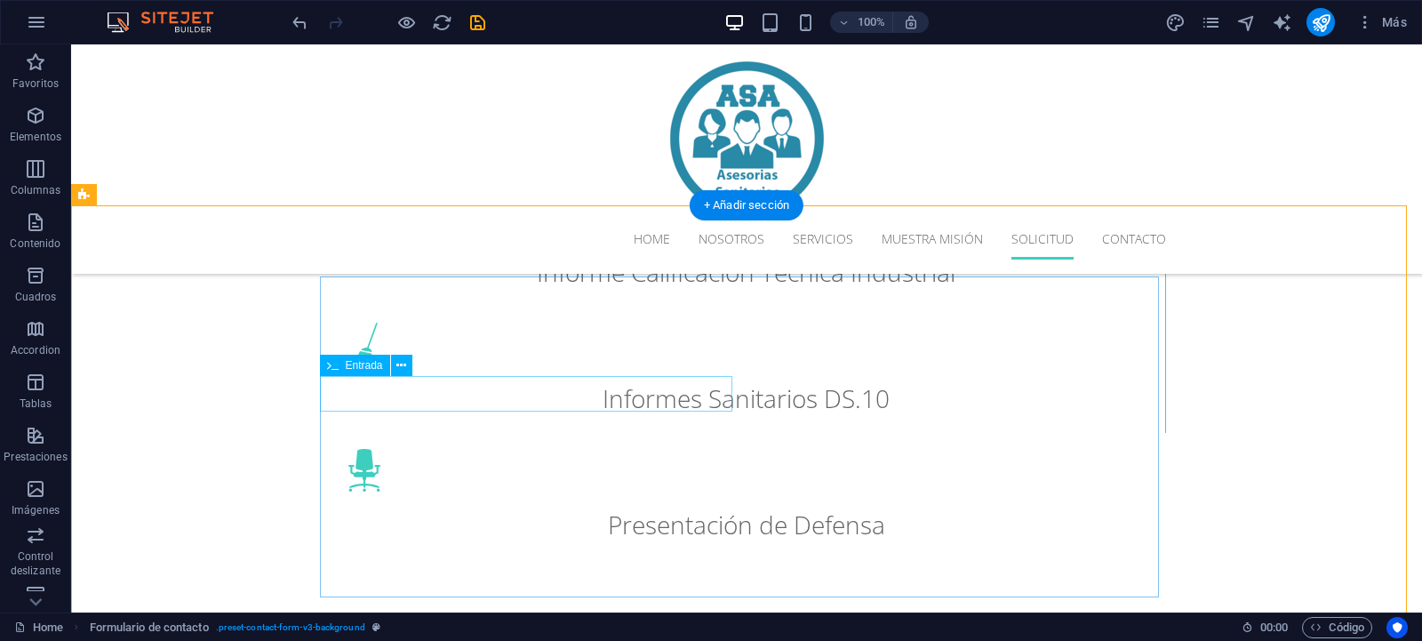
scroll to position [2826, 0]
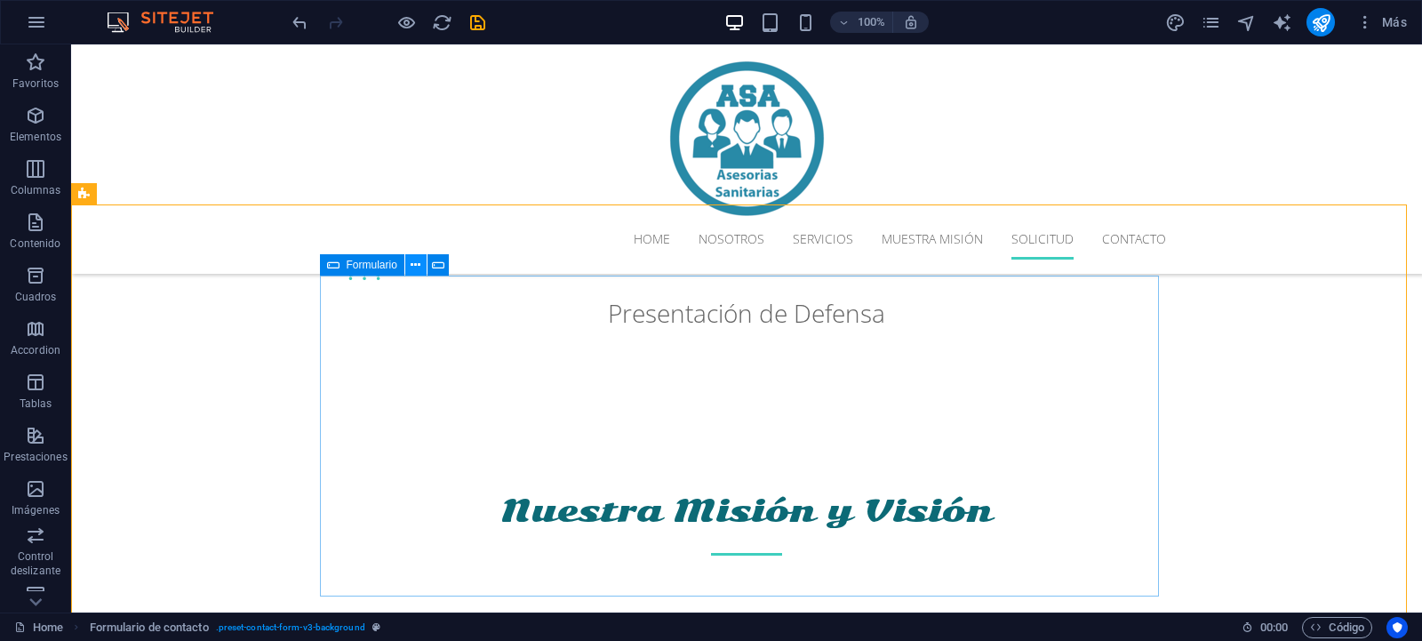
click at [412, 267] on icon at bounding box center [416, 265] width 10 height 19
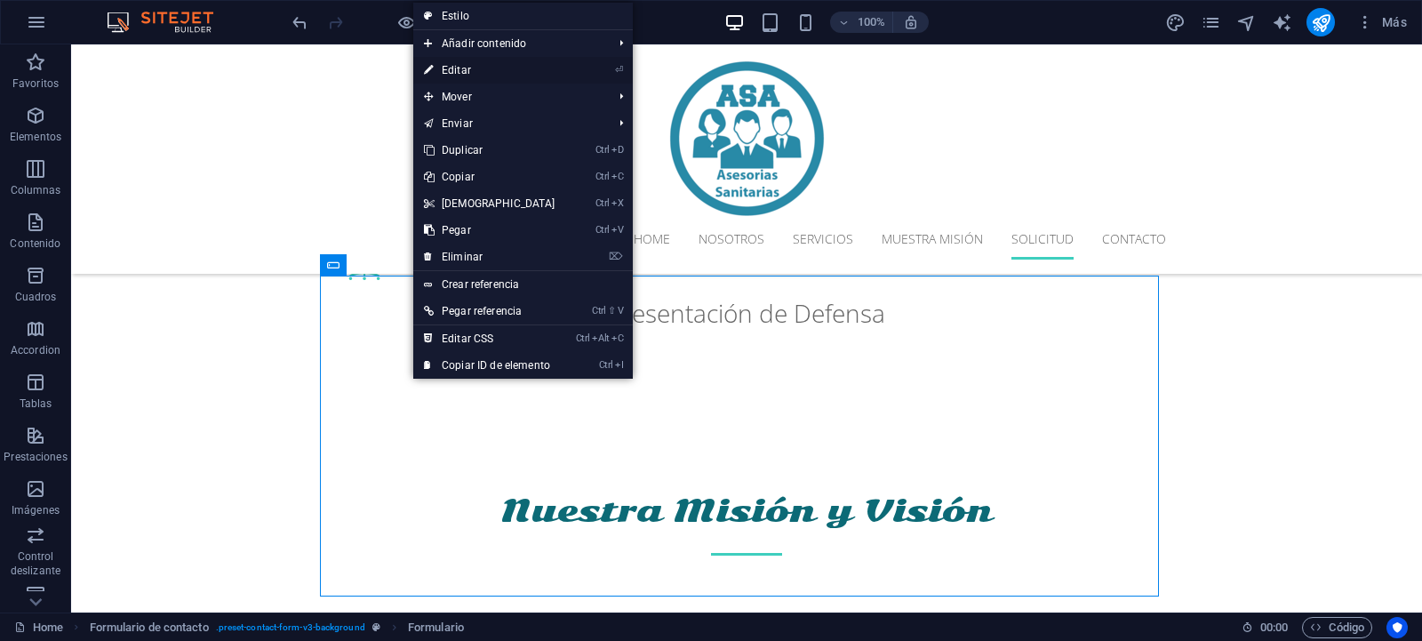
click at [457, 65] on link "⏎ Editar" at bounding box center [489, 70] width 153 height 27
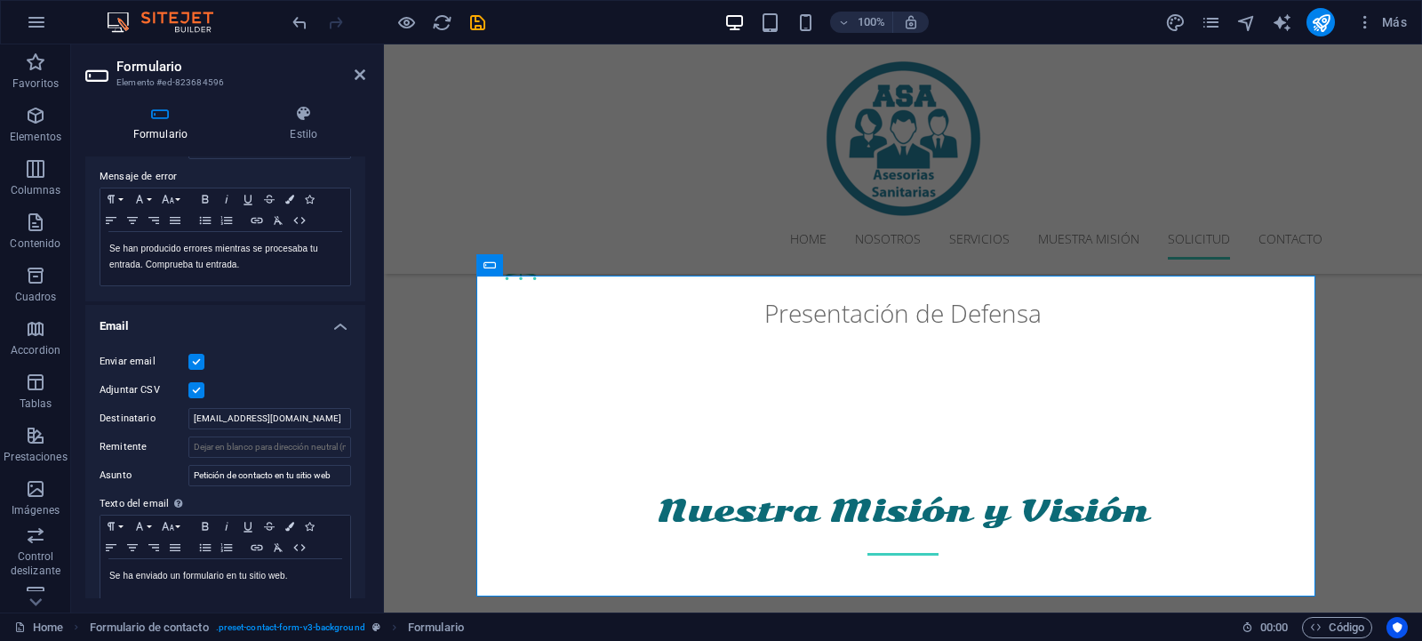
scroll to position [404, 0]
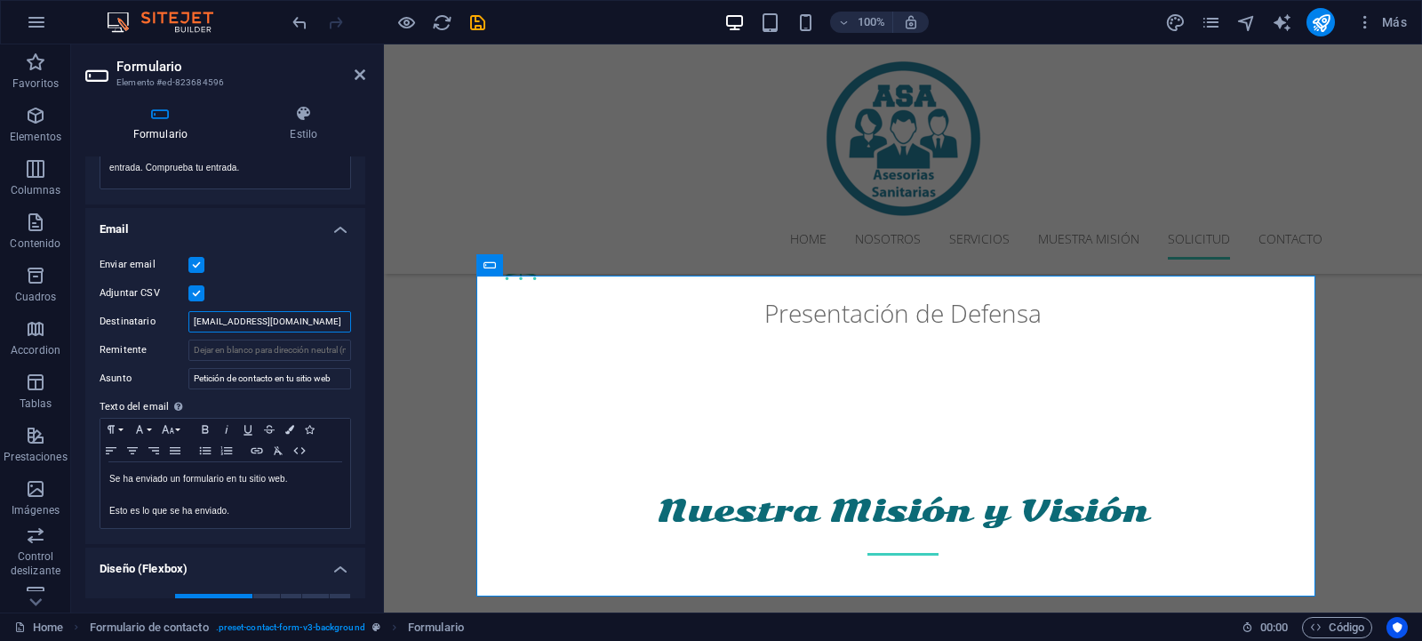
drag, startPoint x: 292, startPoint y: 319, endPoint x: 154, endPoint y: 304, distance: 139.5
click at [154, 304] on div "Enviar email Adjuntar CSV Destinatario [EMAIL_ADDRESS][DOMAIN_NAME] Remitente A…" at bounding box center [225, 392] width 280 height 304
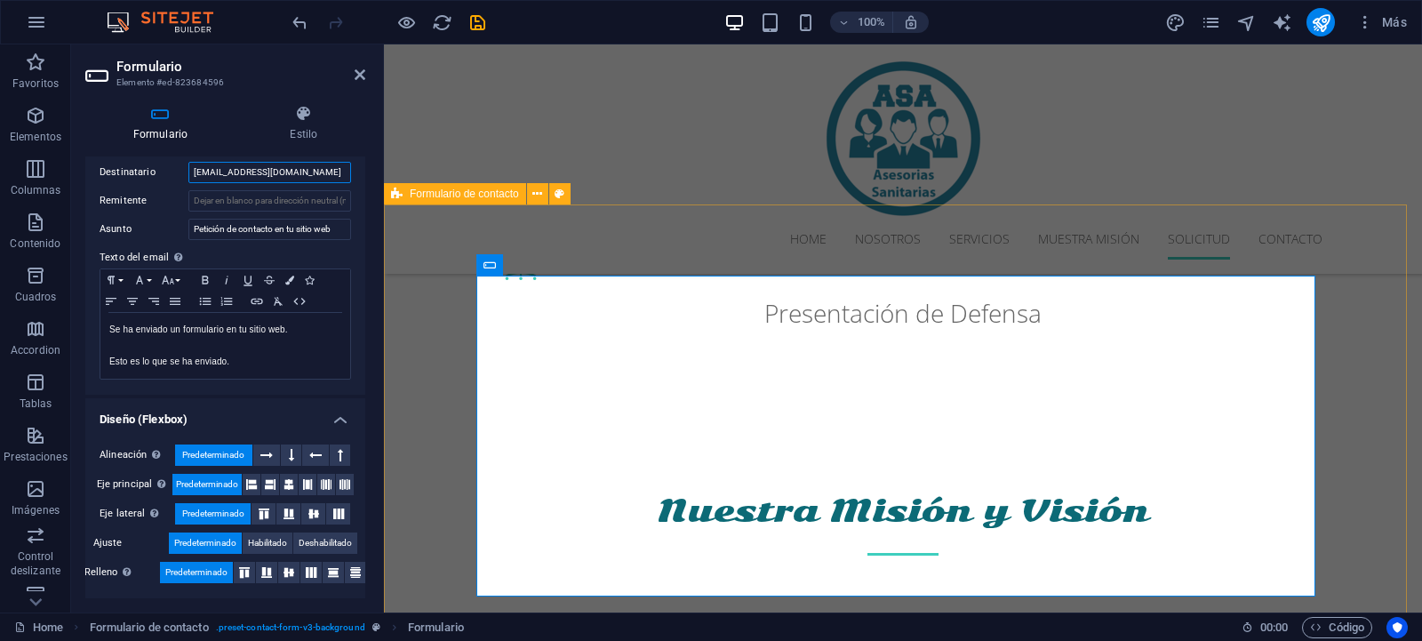
type input "[EMAIL_ADDRESS][DOMAIN_NAME]"
click at [409, 212] on div "Home Nosotros Servicios Muestra Misión Solicitud Contacto" at bounding box center [903, 158] width 1038 height 229
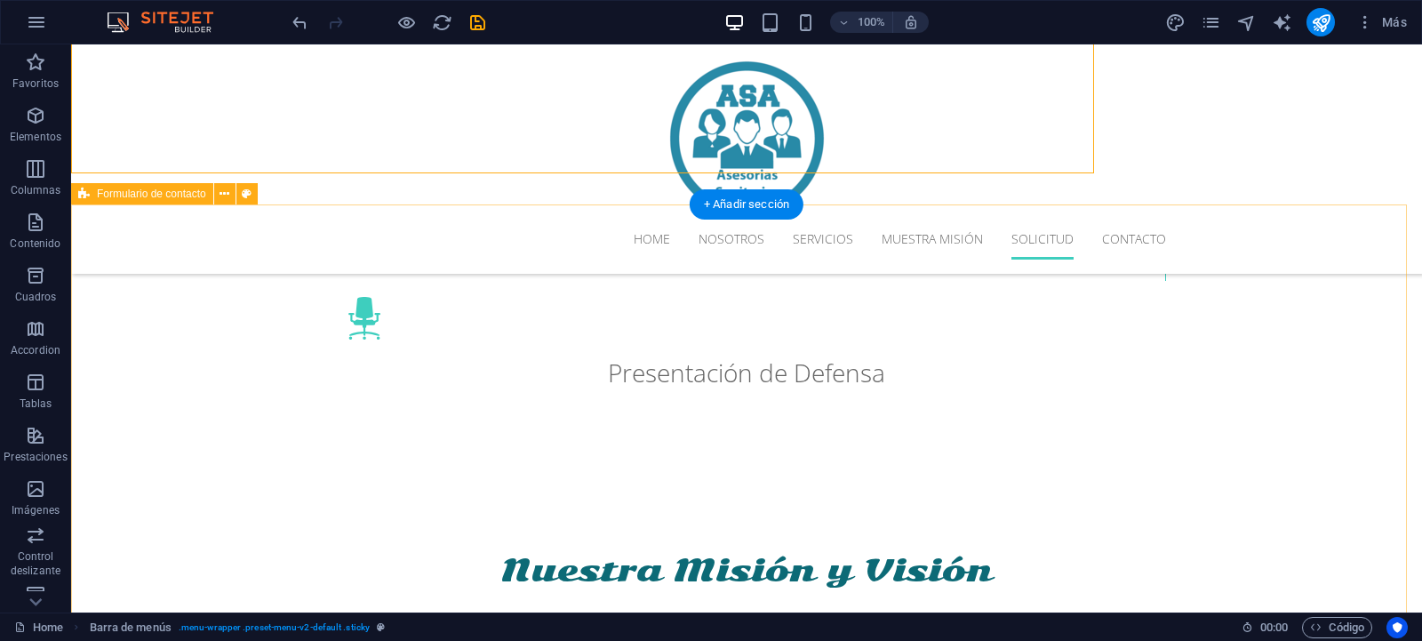
scroll to position [2826, 0]
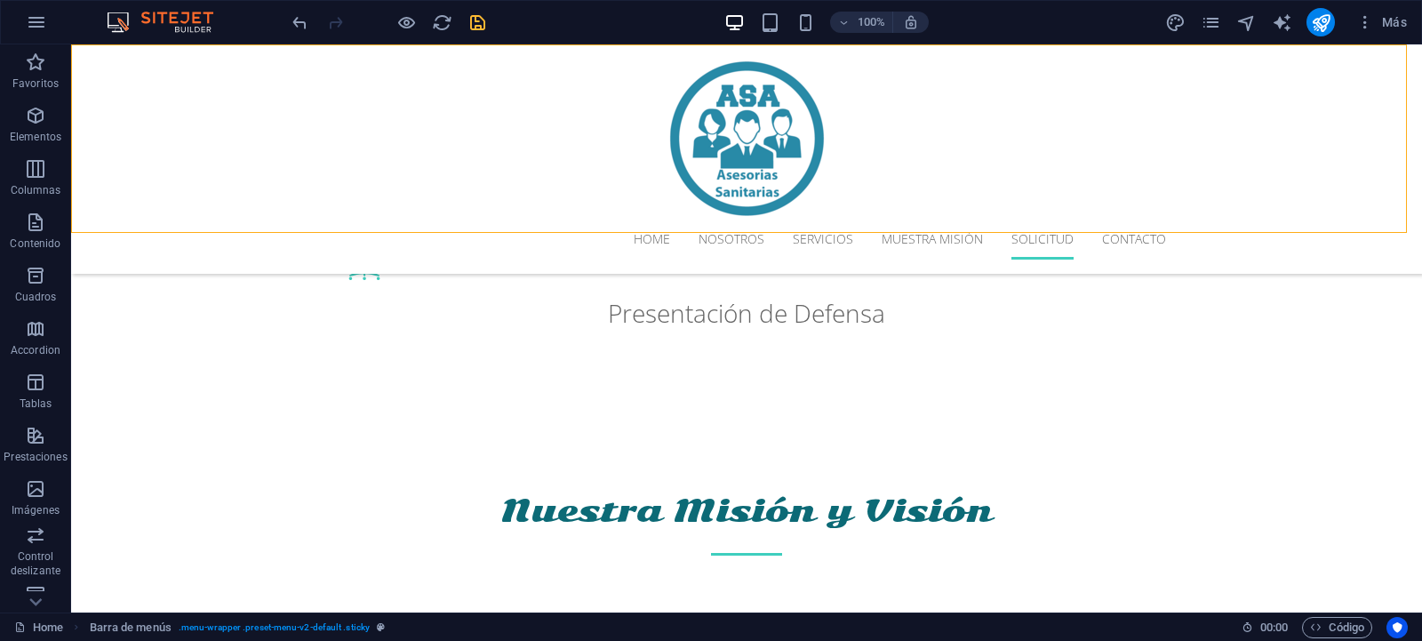
click at [476, 19] on icon "save" at bounding box center [478, 22] width 20 height 20
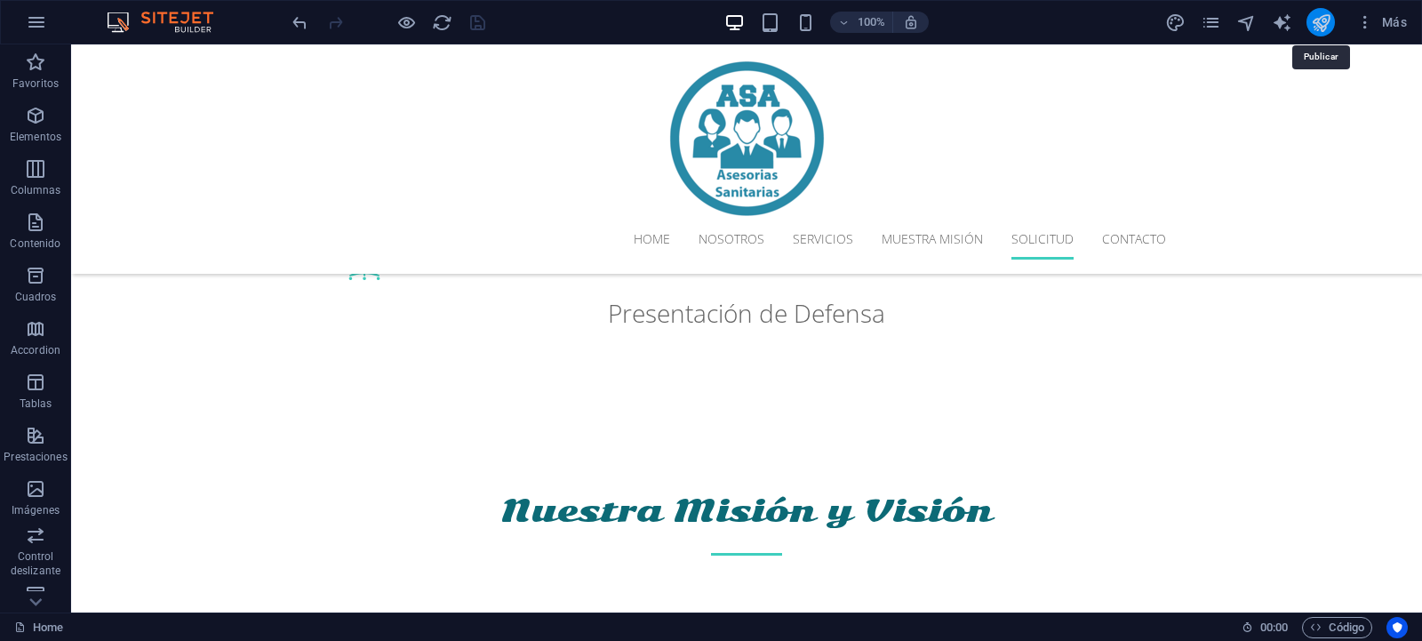
click at [1319, 14] on icon "publish" at bounding box center [1321, 22] width 20 height 20
